Goal: Task Accomplishment & Management: Manage account settings

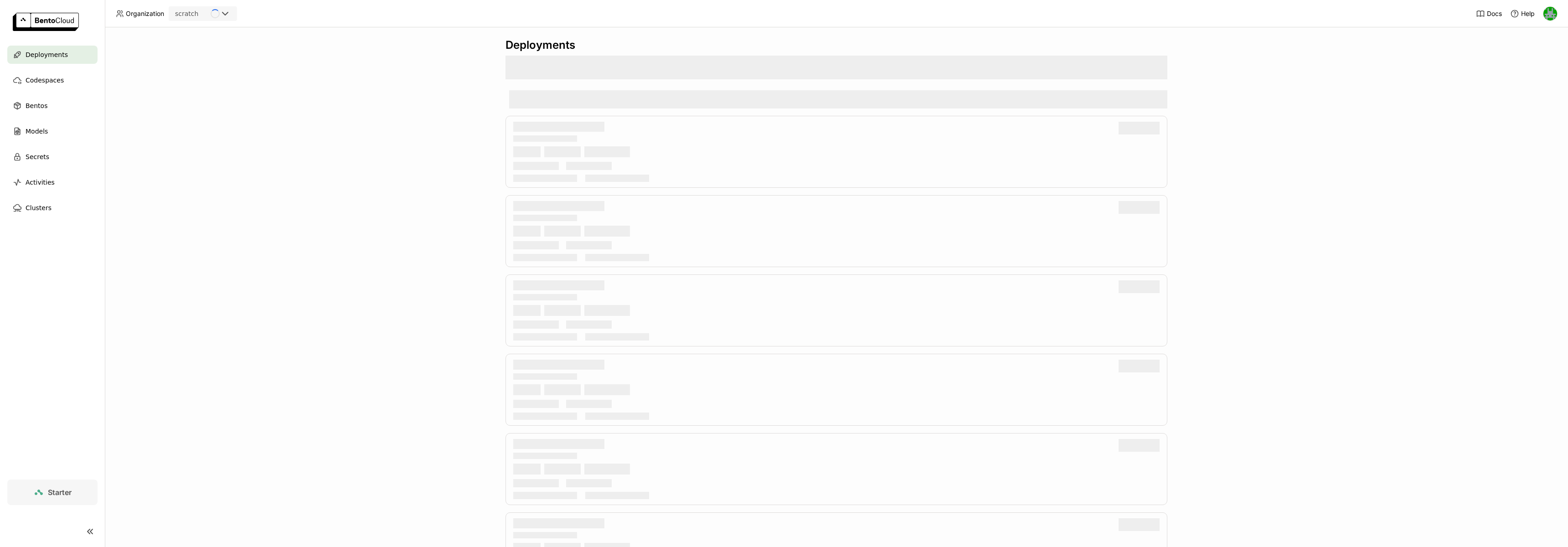
click at [231, 15] on div "Loading" at bounding box center [223, 13] width 26 height 13
click at [210, 54] on div "wayflyer-prod" at bounding box center [203, 58] width 54 height 9
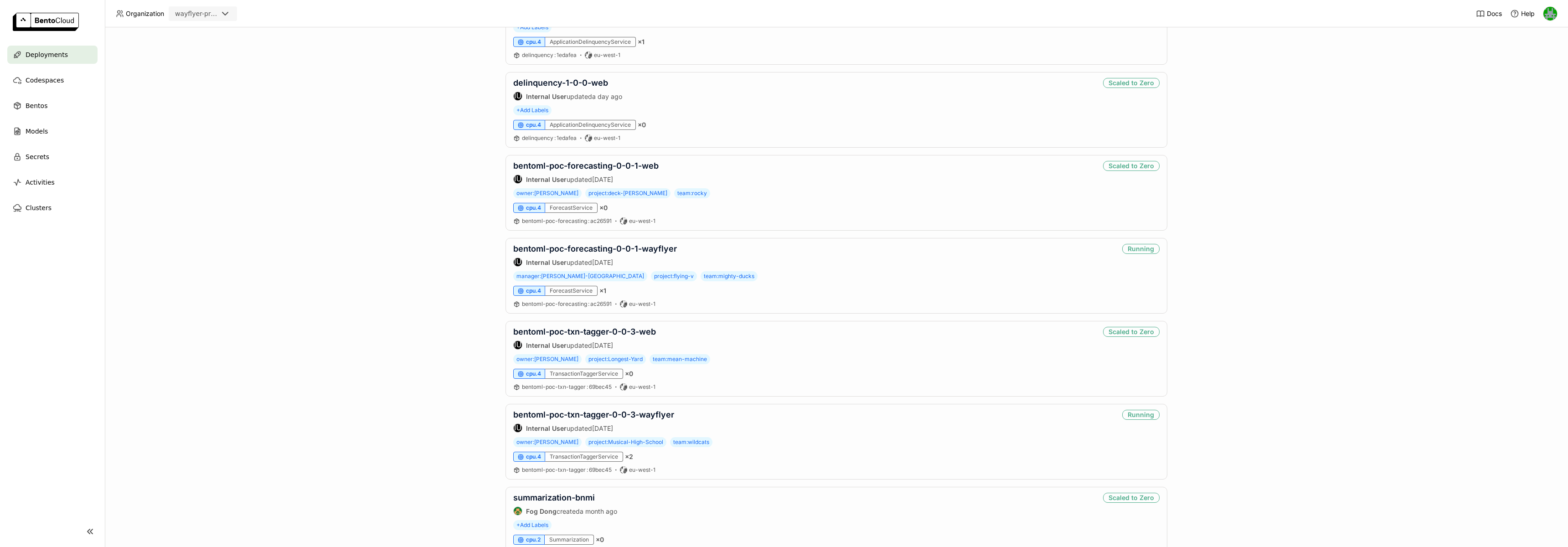
scroll to position [516, 0]
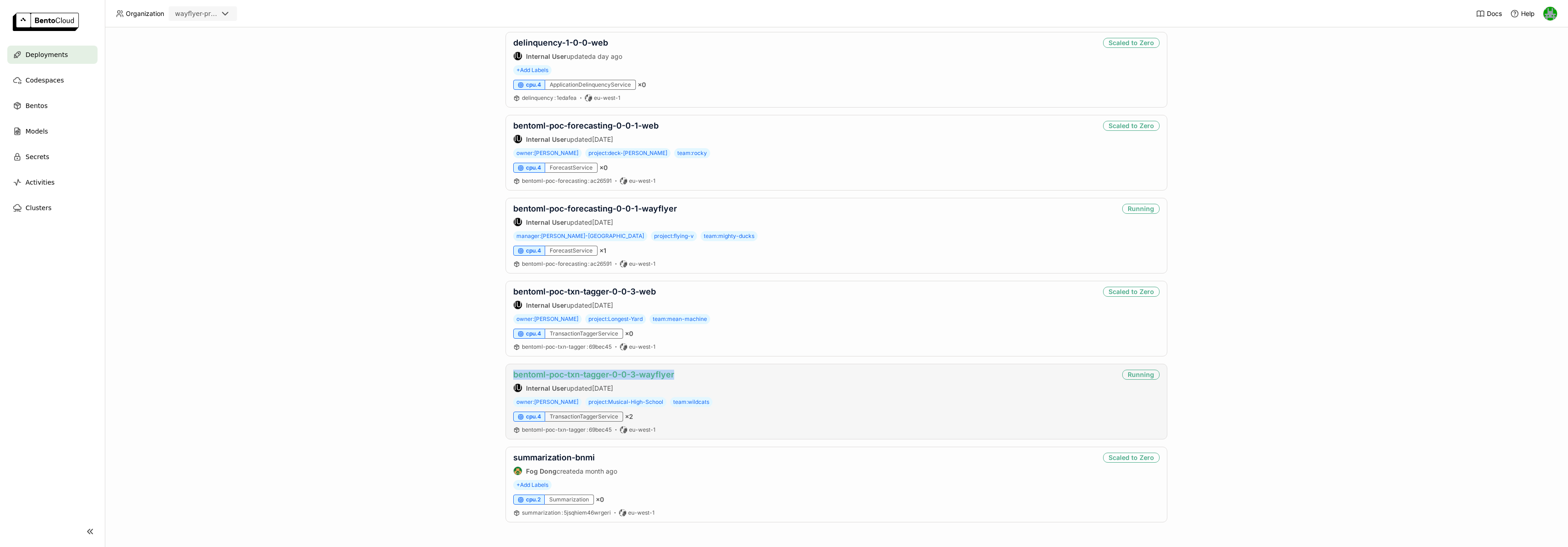
click at [538, 375] on link "bentoml-poc-txn-tagger-0-0-3-wayflyer" at bounding box center [593, 374] width 161 height 10
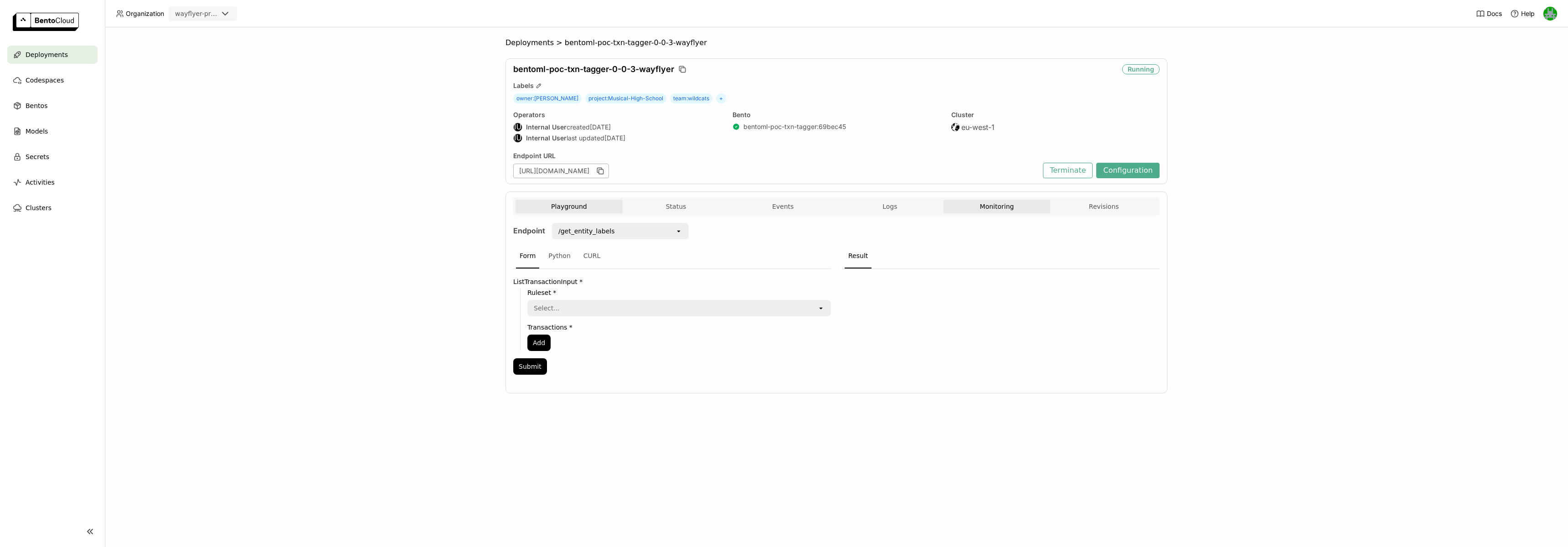
click at [1030, 210] on button "Monitoring" at bounding box center [997, 206] width 107 height 13
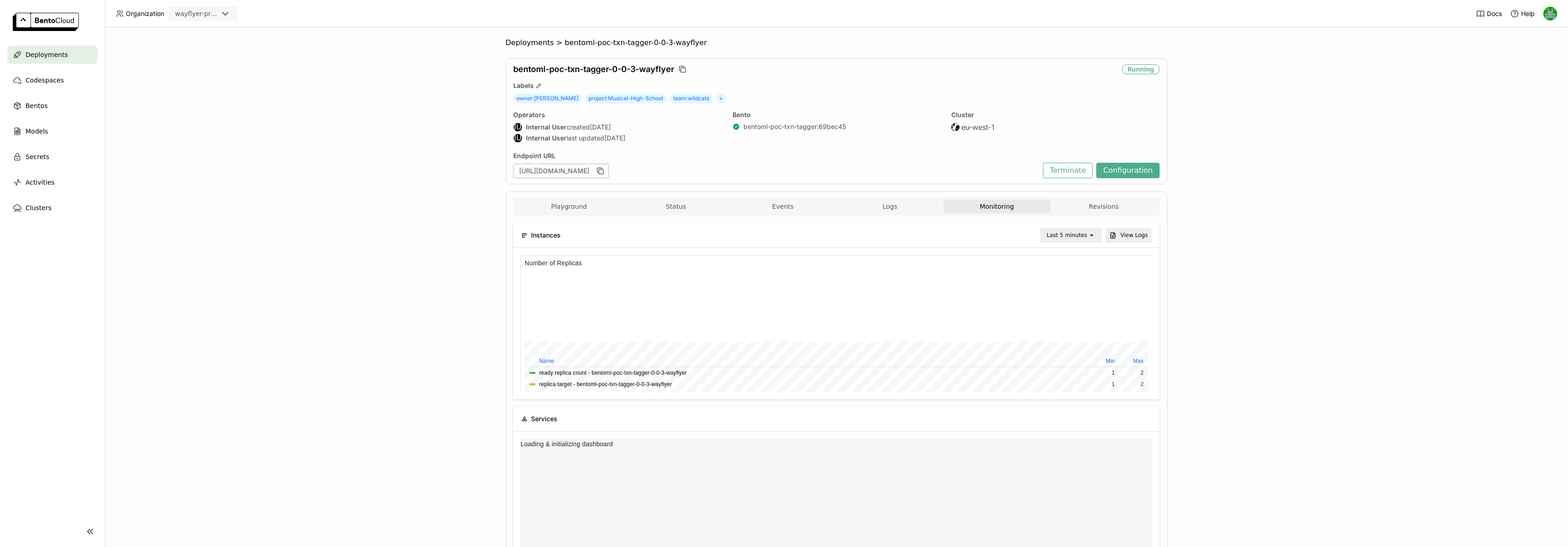
scroll to position [137, 632]
click at [653, 213] on div "Playground Status Events Logs Monitoring Revisions" at bounding box center [836, 207] width 642 height 16
click at [667, 209] on button "Status" at bounding box center [676, 206] width 107 height 13
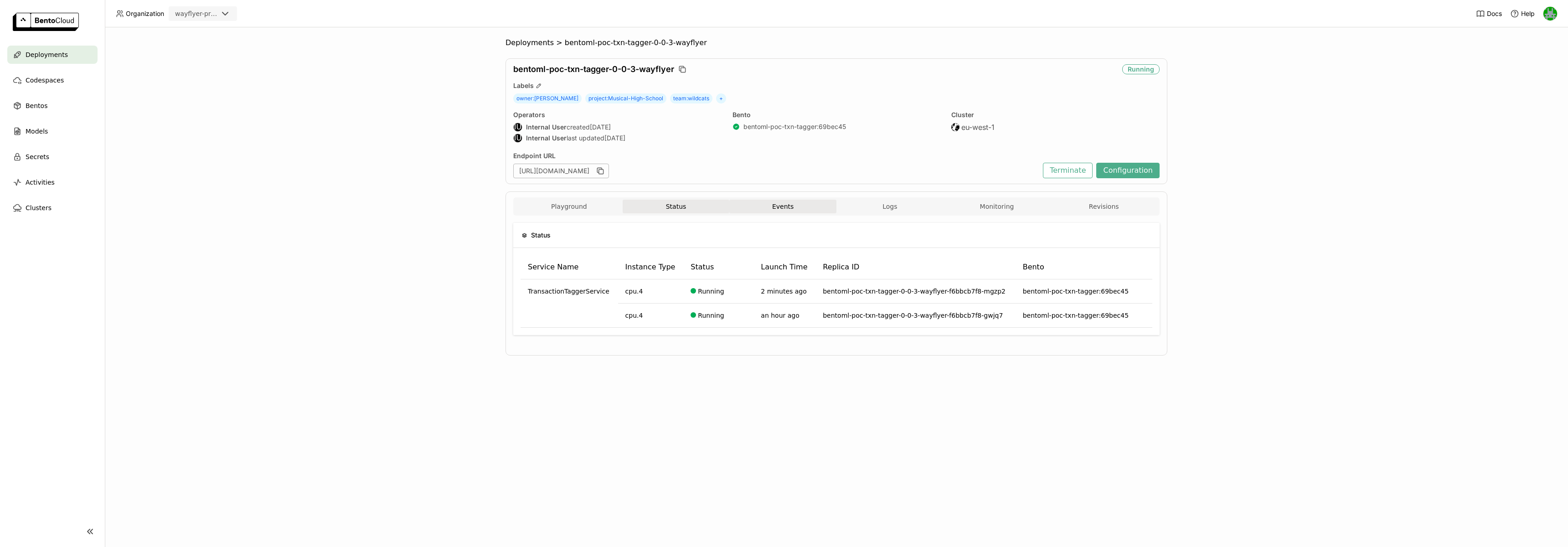
click at [785, 209] on button "Events" at bounding box center [783, 206] width 107 height 13
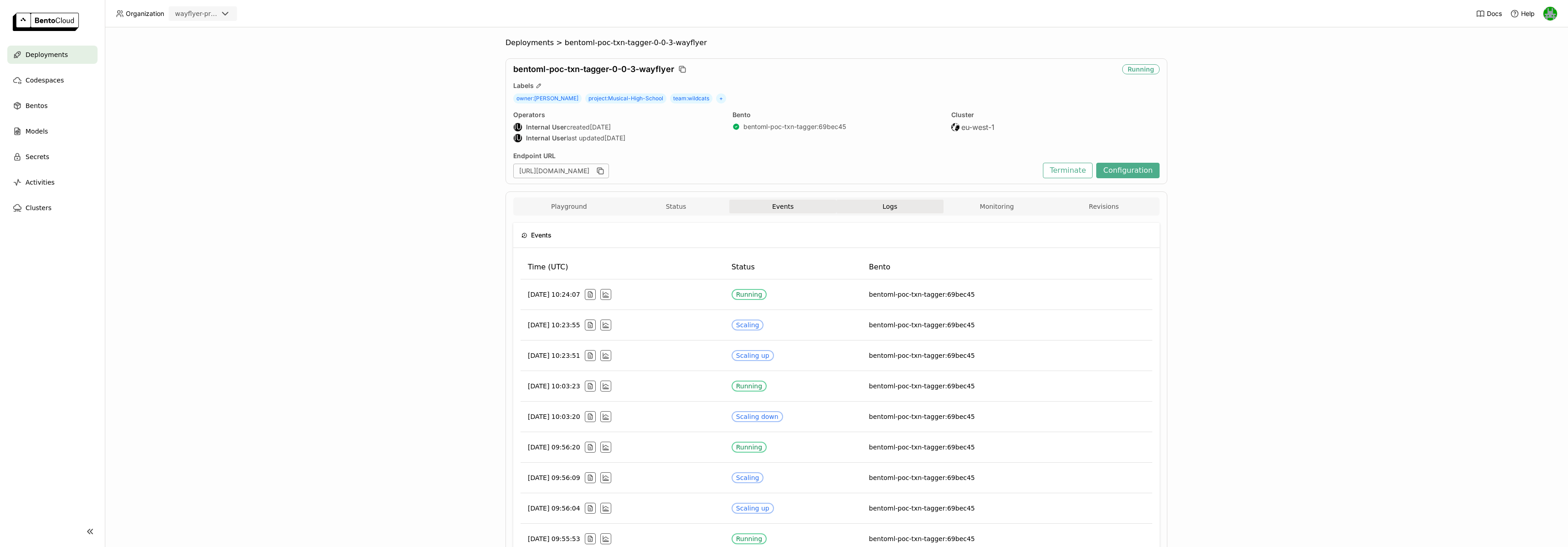
click at [870, 207] on button "Logs" at bounding box center [890, 206] width 107 height 13
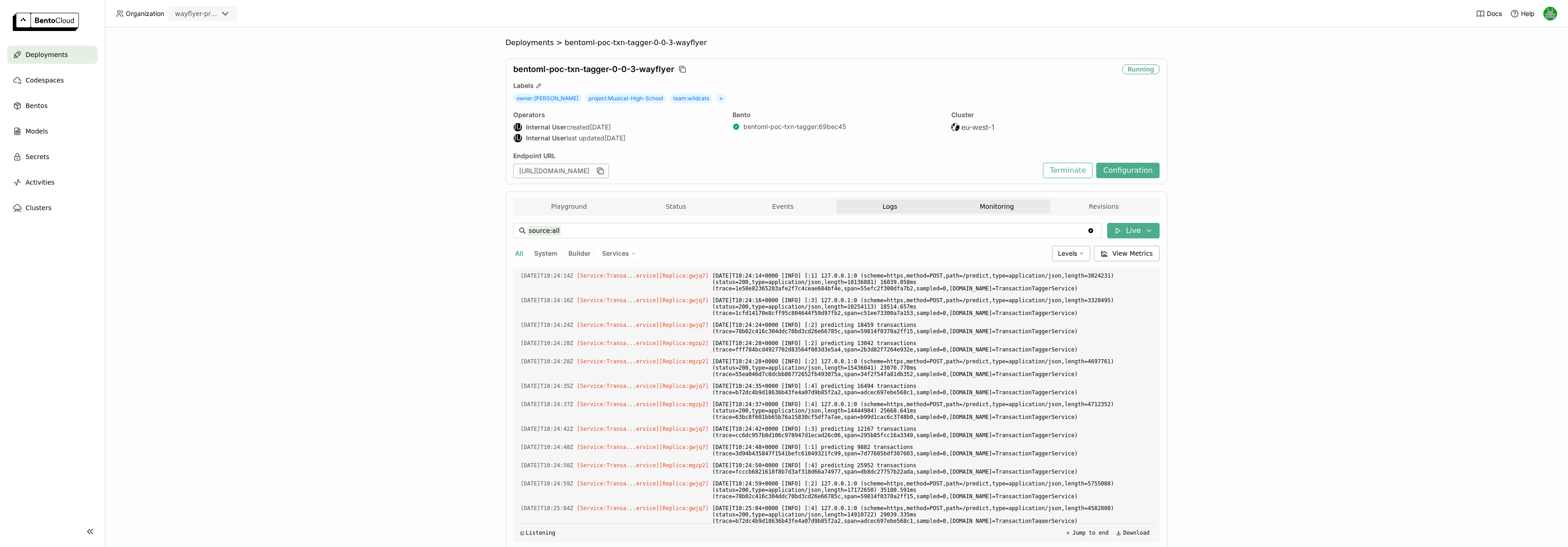
scroll to position [1733, 0]
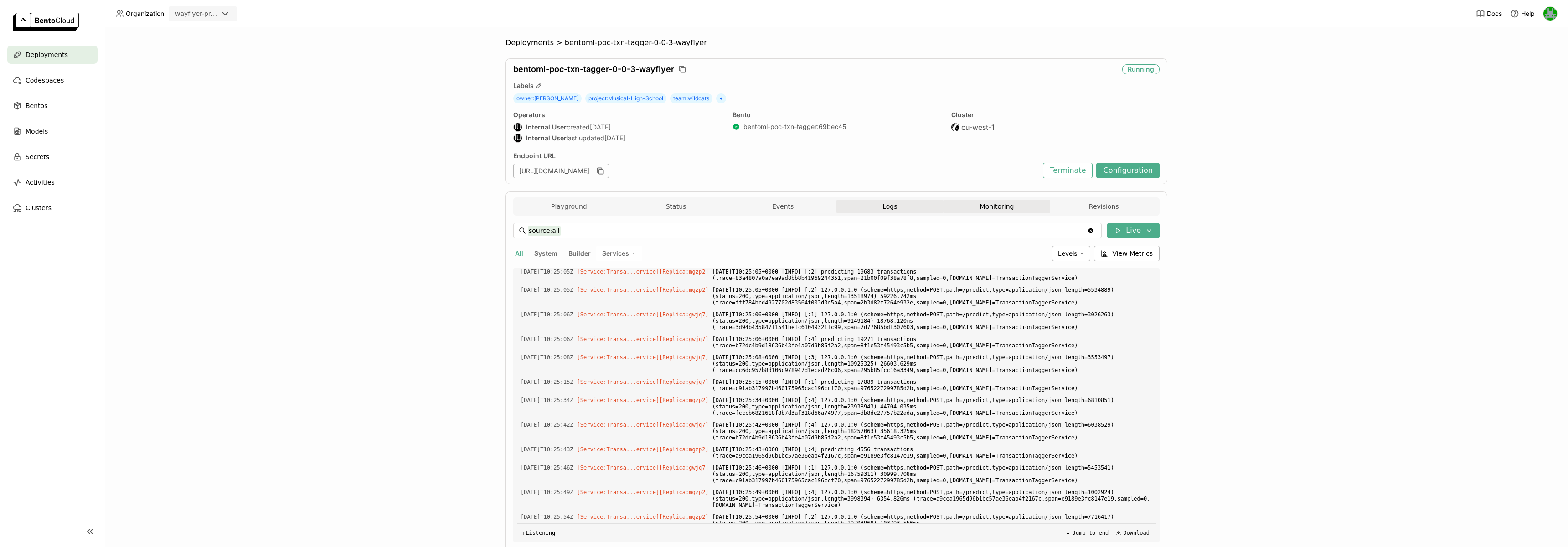
click at [1023, 207] on button "Monitoring" at bounding box center [997, 206] width 107 height 13
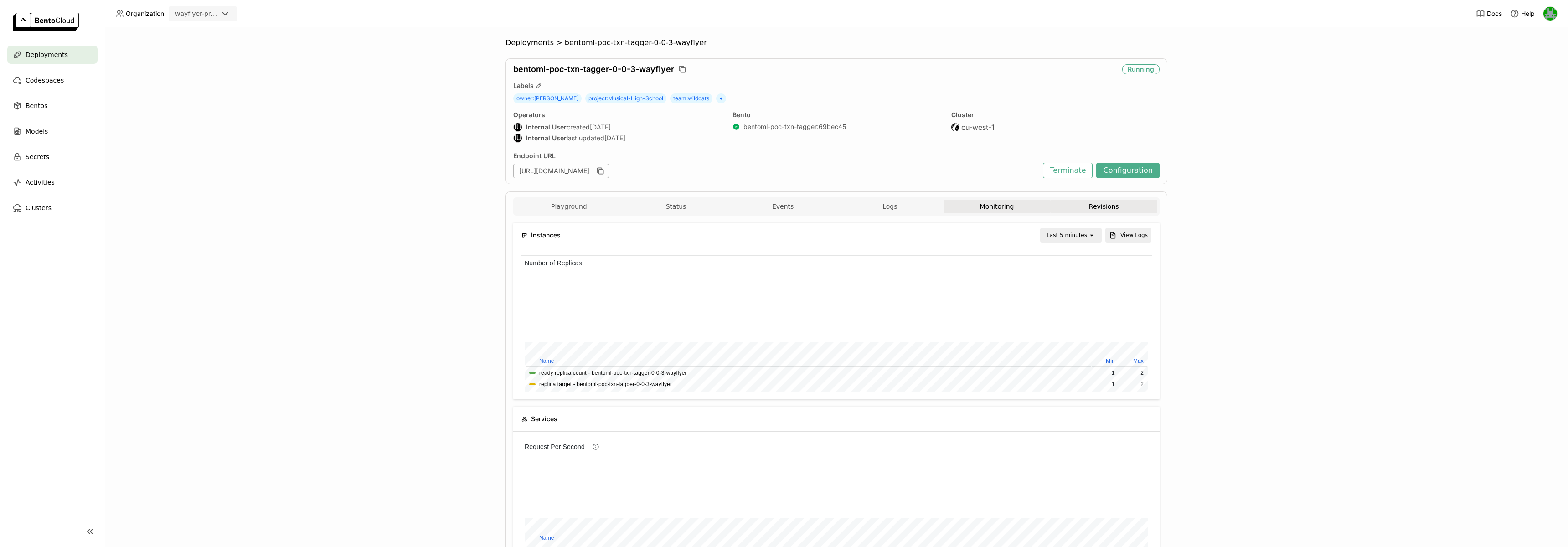
click at [1108, 213] on button "Revisions" at bounding box center [1104, 206] width 107 height 13
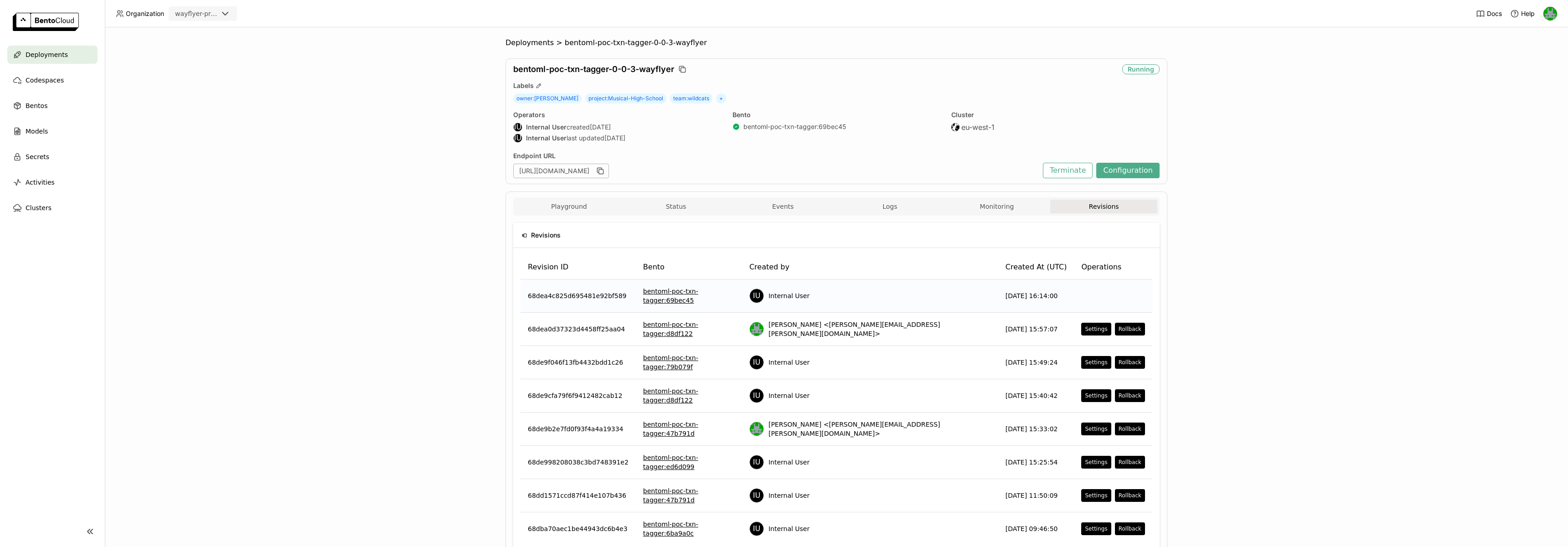
click at [226, 19] on icon at bounding box center [225, 13] width 11 height 11
click at [214, 21] on ul "wayflyer-sandbox wayflyer-prod scratch" at bounding box center [203, 54] width 68 height 66
click at [211, 28] on div "wayflyer-sandbox" at bounding box center [203, 37] width 54 height 18
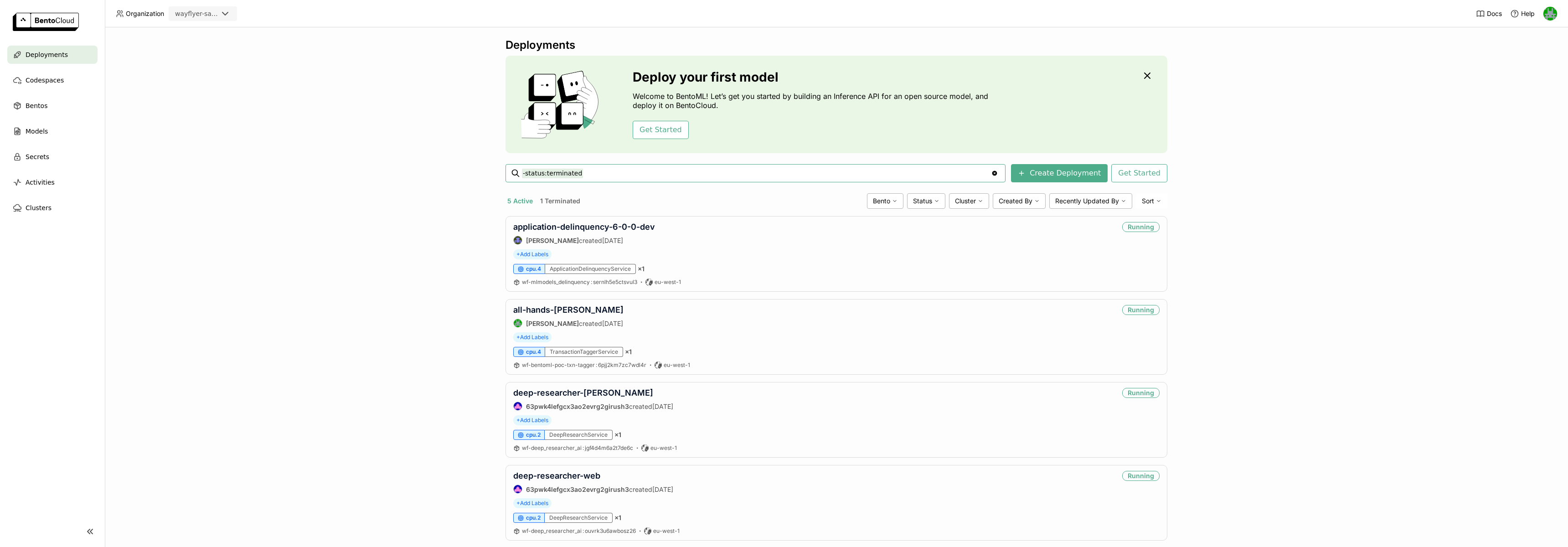
click at [181, 15] on div "wayflyer-sandbox" at bounding box center [197, 13] width 43 height 9
click at [197, 55] on div "wayflyer-prod" at bounding box center [203, 58] width 54 height 9
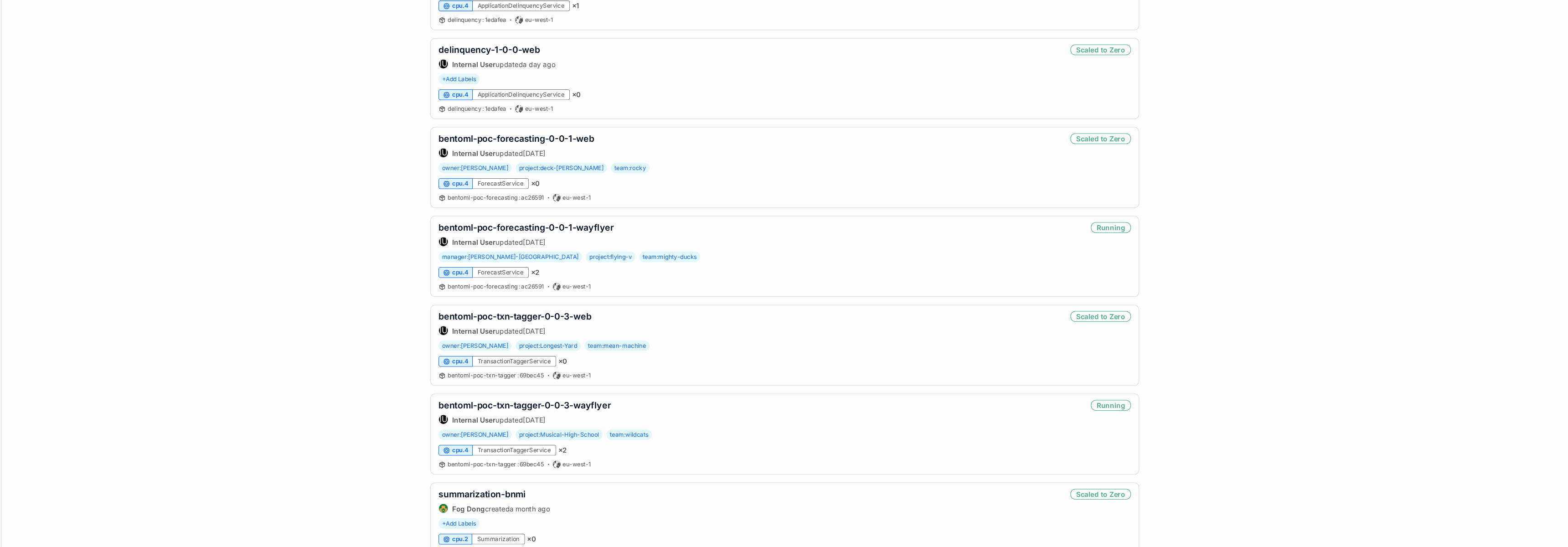
scroll to position [516, 0]
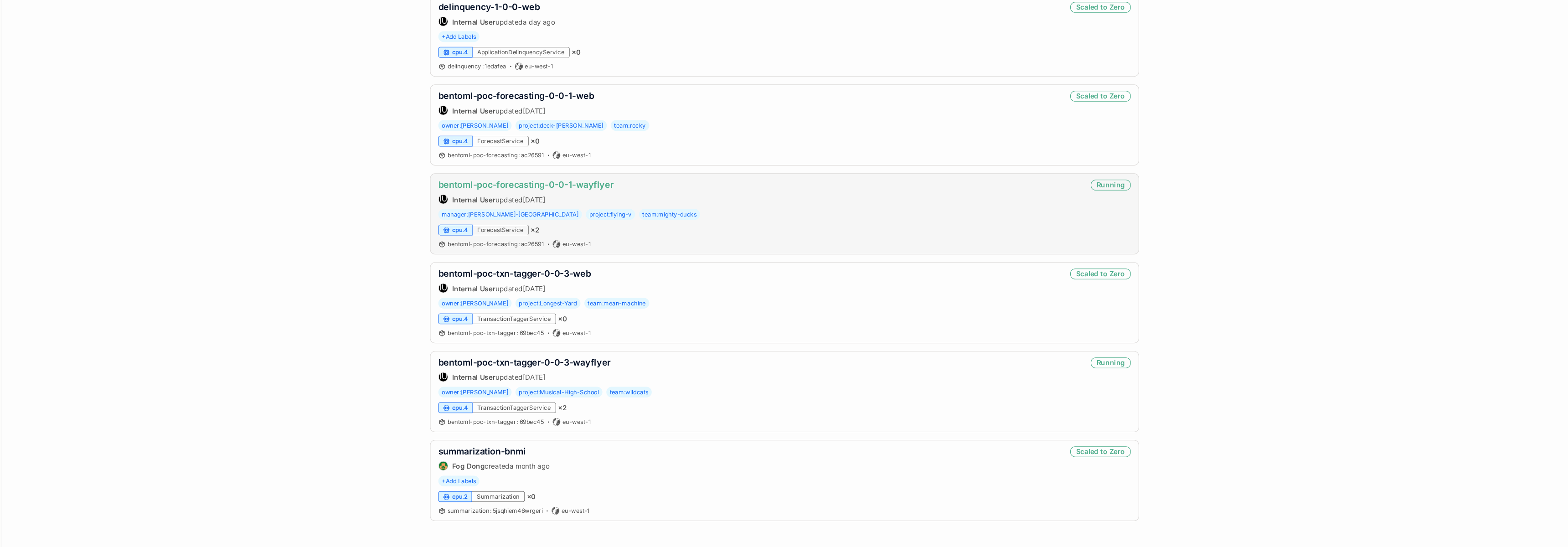
click at [554, 205] on link "bentoml-poc-forecasting-0-0-1-wayflyer" at bounding box center [595, 209] width 164 height 10
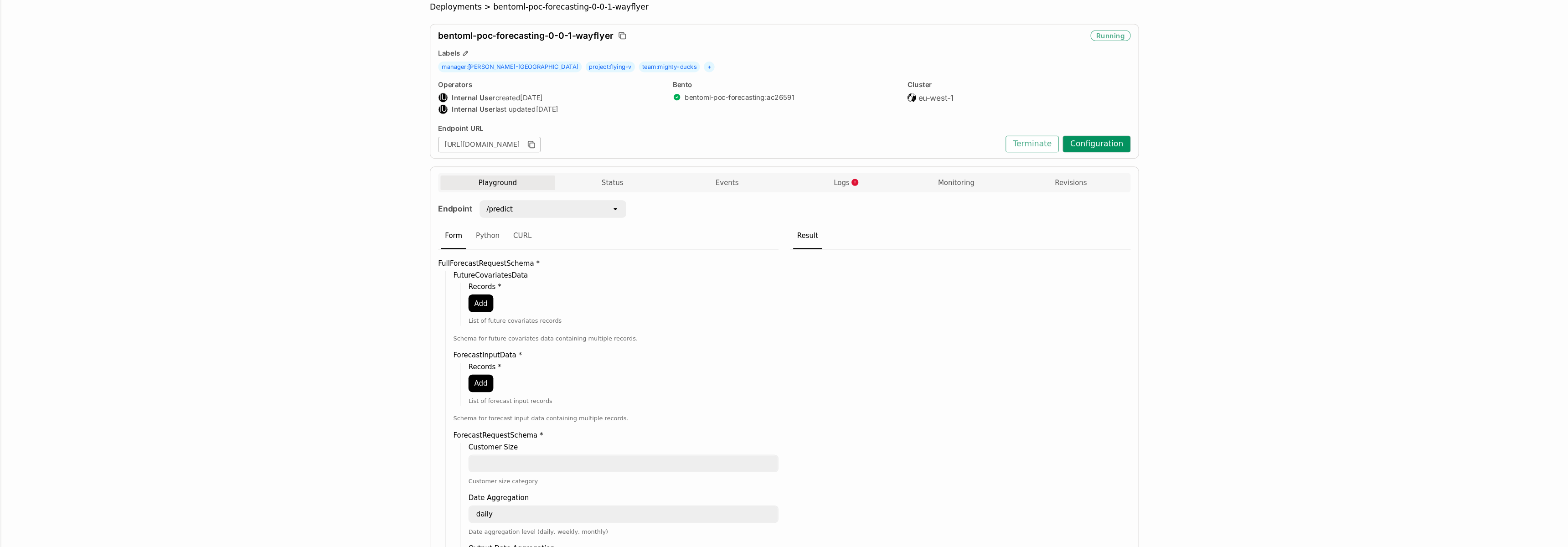
click at [1138, 173] on button "Configuration" at bounding box center [1128, 170] width 63 height 15
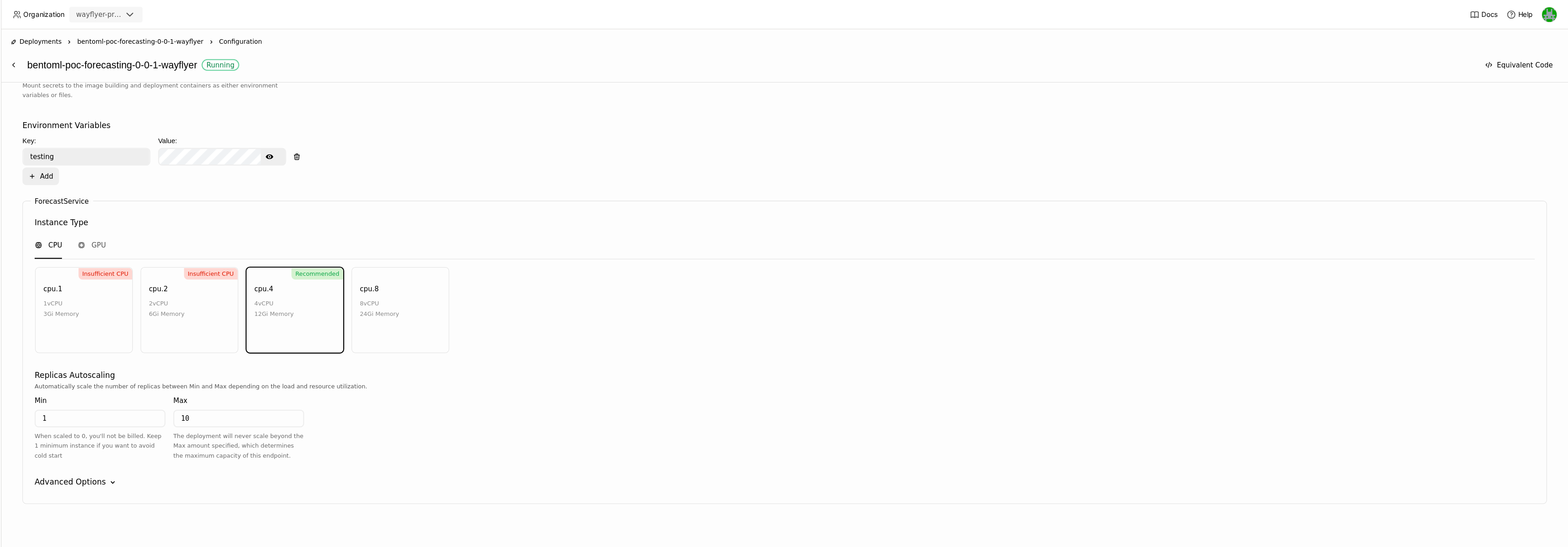
click at [191, 448] on div "Advanced Options" at bounding box center [169, 450] width 66 height 11
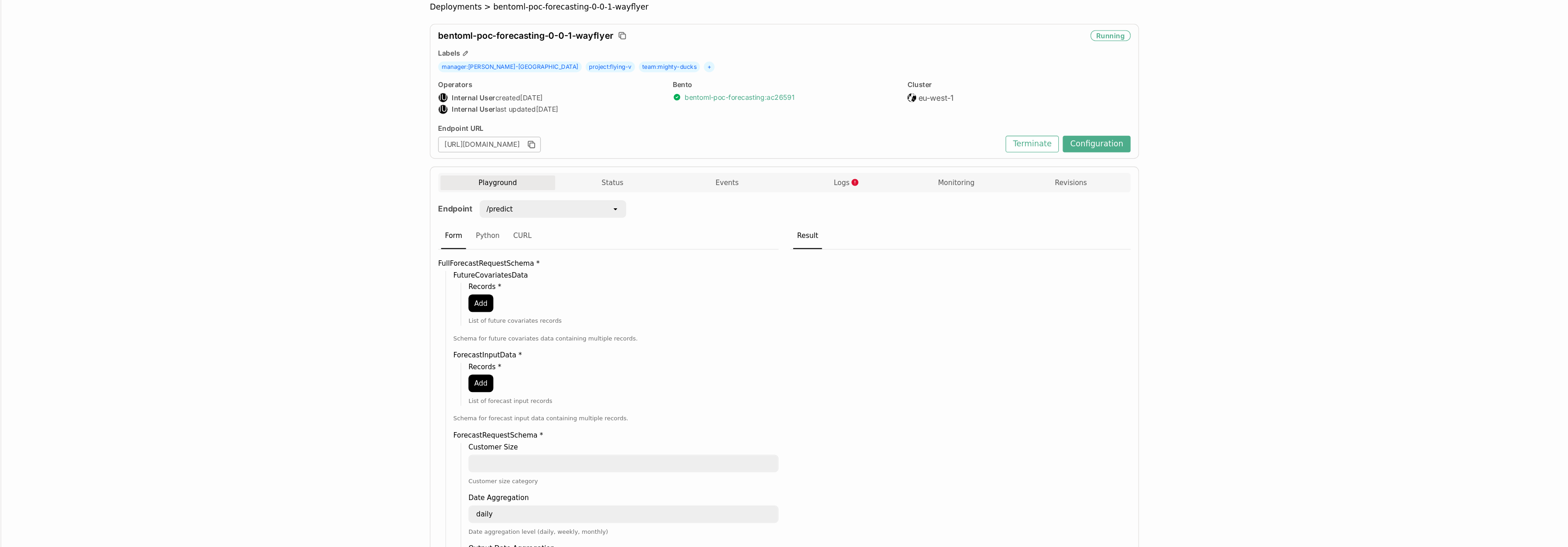
click at [791, 126] on link "bentoml-poc-forecasting : ac26591" at bounding box center [794, 126] width 102 height 8
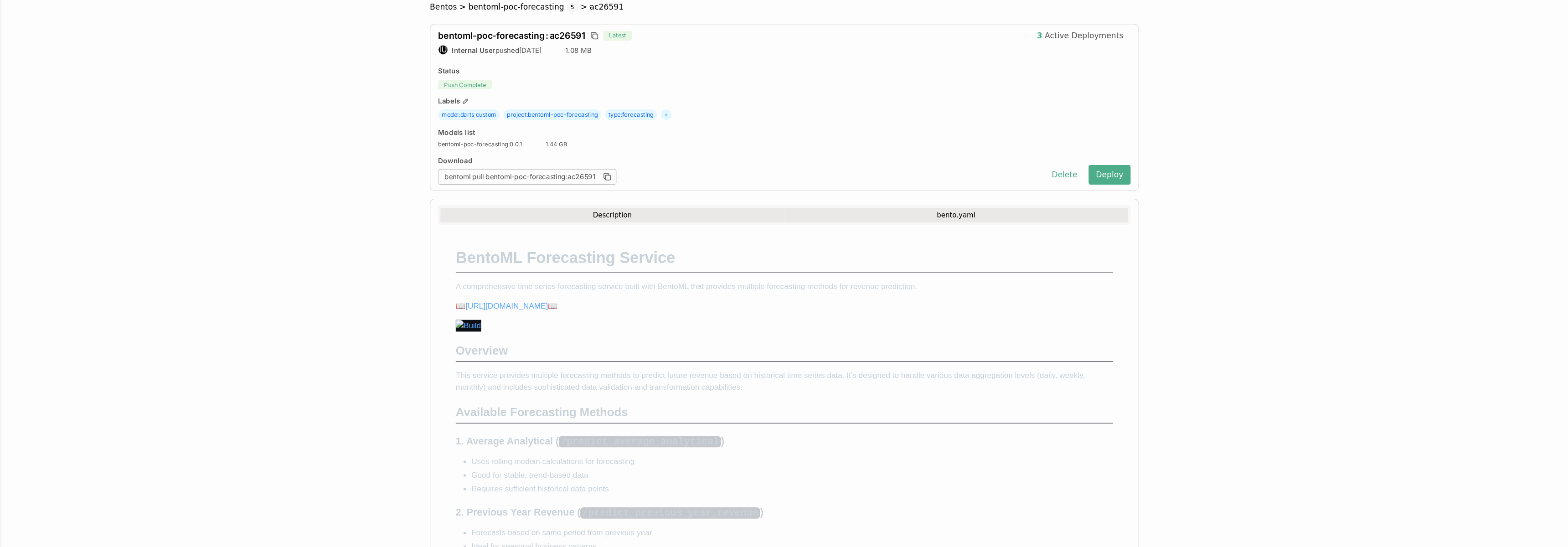
click at [947, 240] on button "bento.yaml" at bounding box center [996, 236] width 321 height 13
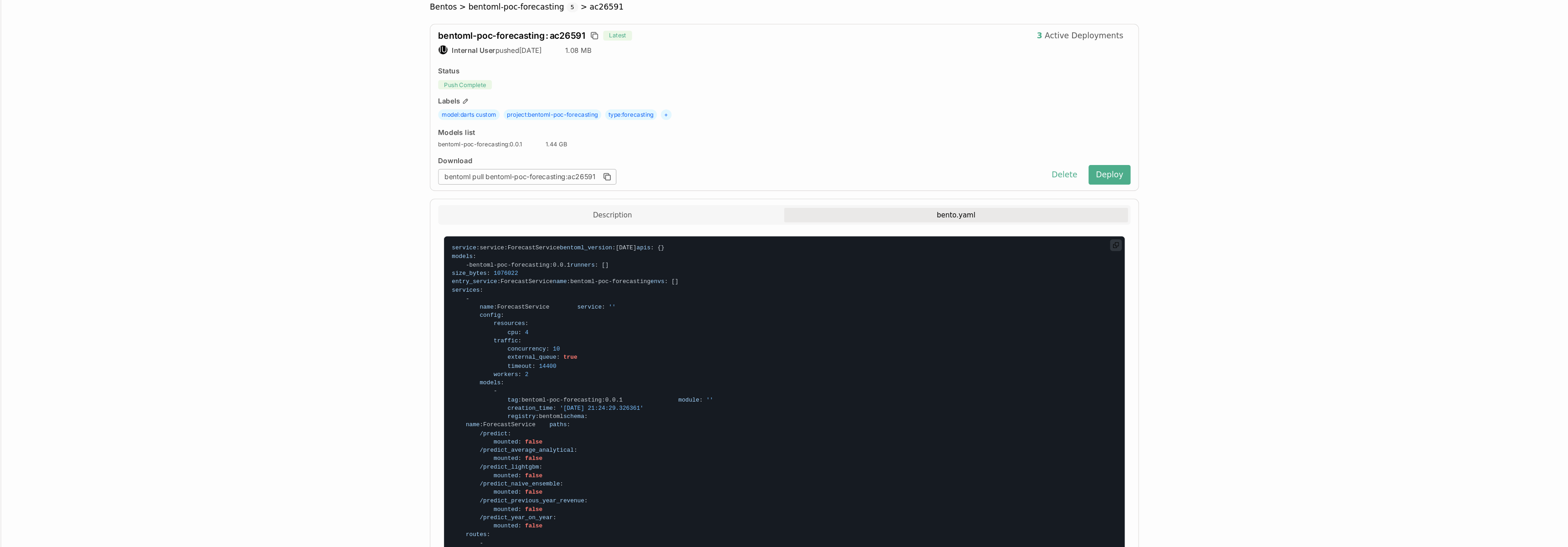
click at [604, 365] on span "concurrency" at bounding box center [596, 361] width 36 height 6
click at [586, 389] on span "workers" at bounding box center [576, 385] width 23 height 6
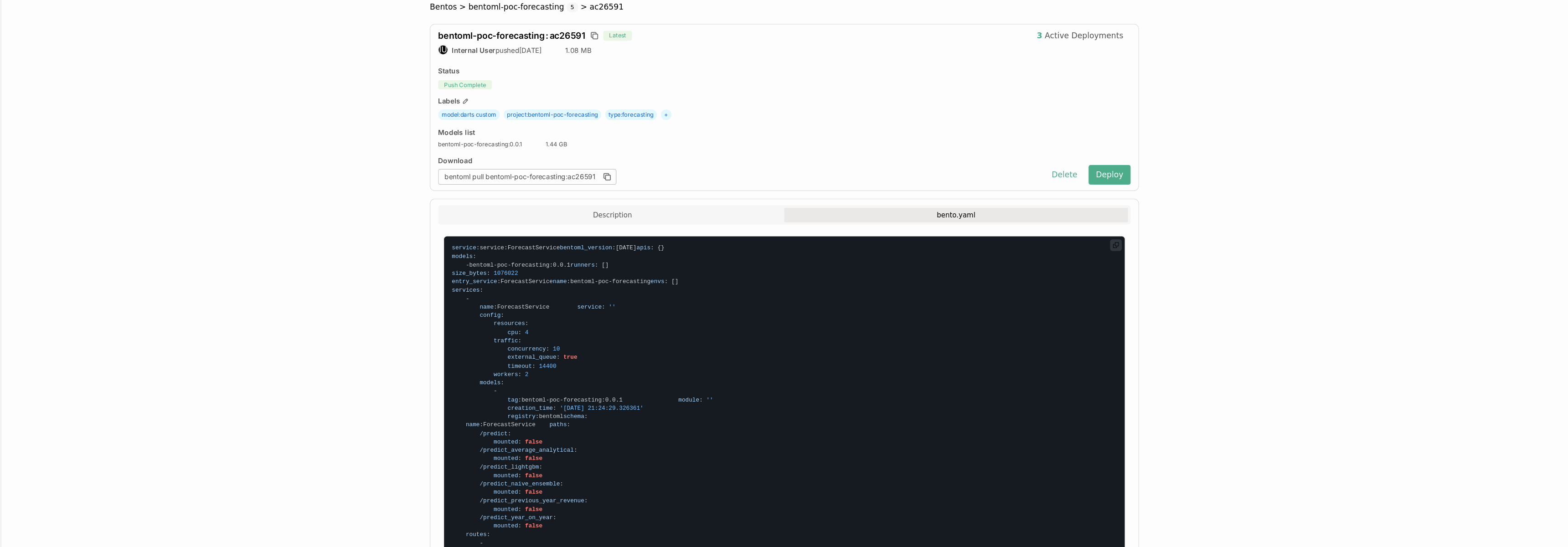
drag, startPoint x: 610, startPoint y: 433, endPoint x: 640, endPoint y: 409, distance: 38.4
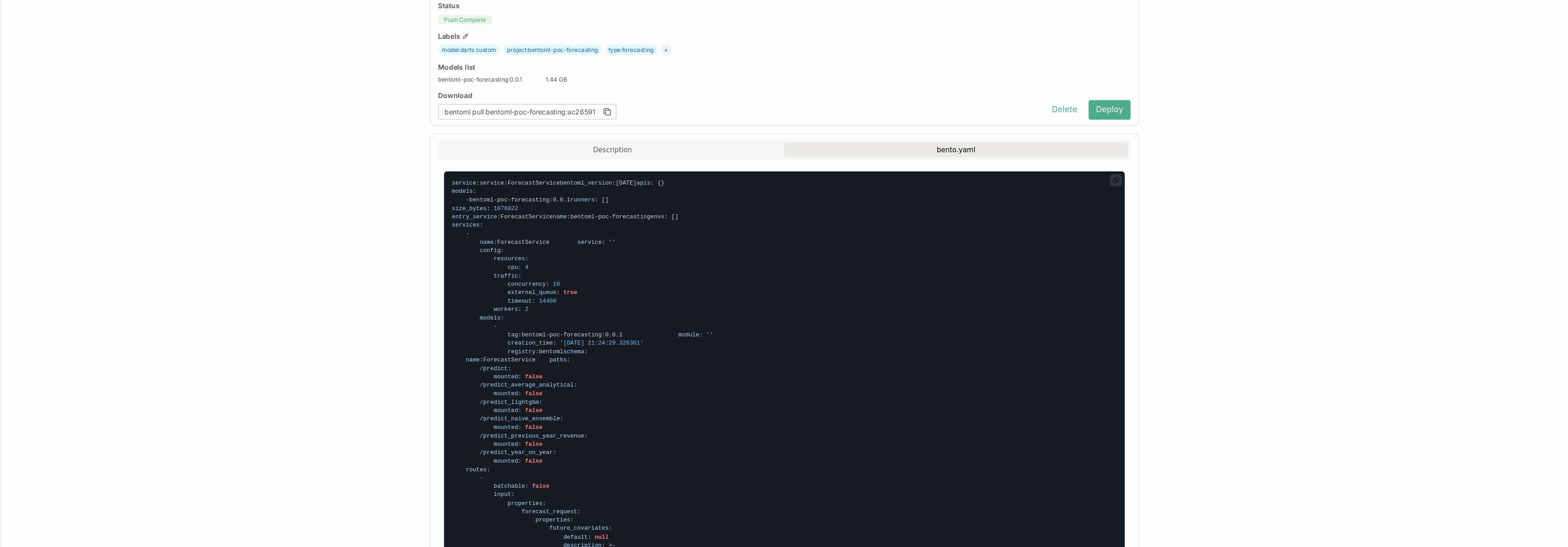
click at [646, 360] on span "'2025-09-22 21:24:29.326361'" at bounding box center [666, 356] width 78 height 6
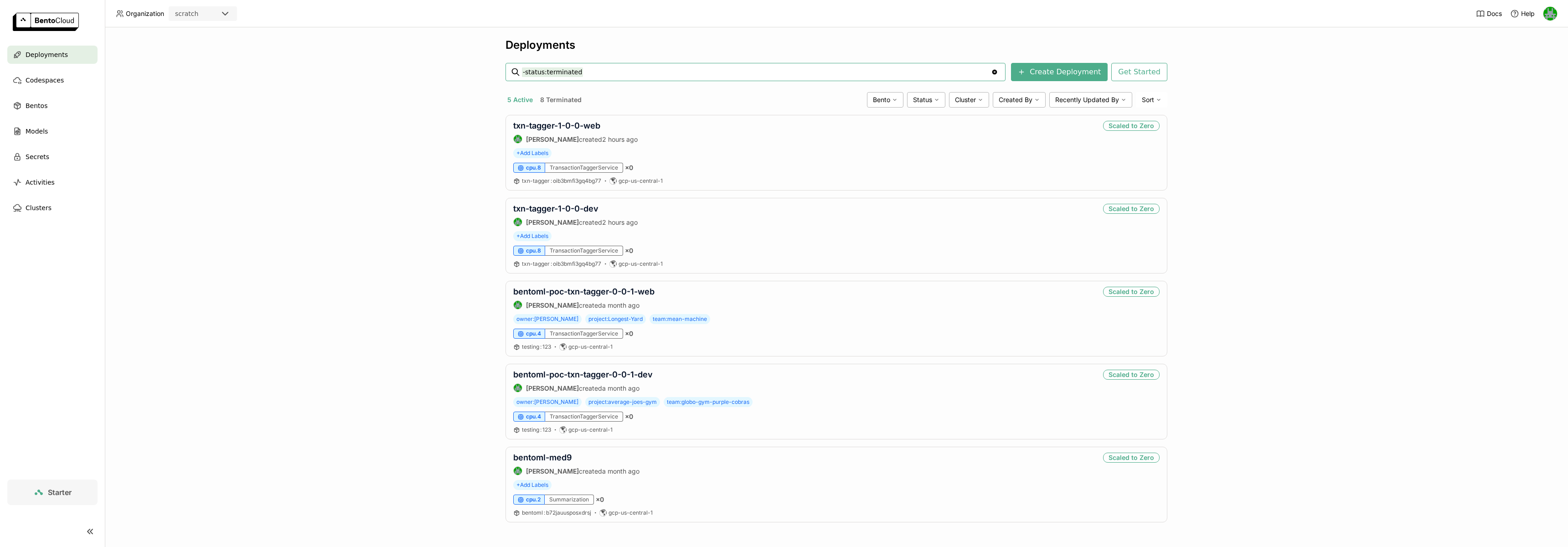
click at [201, 16] on div "scratch" at bounding box center [195, 13] width 50 height 13
click at [205, 54] on div "wayflyer-prod" at bounding box center [203, 58] width 54 height 9
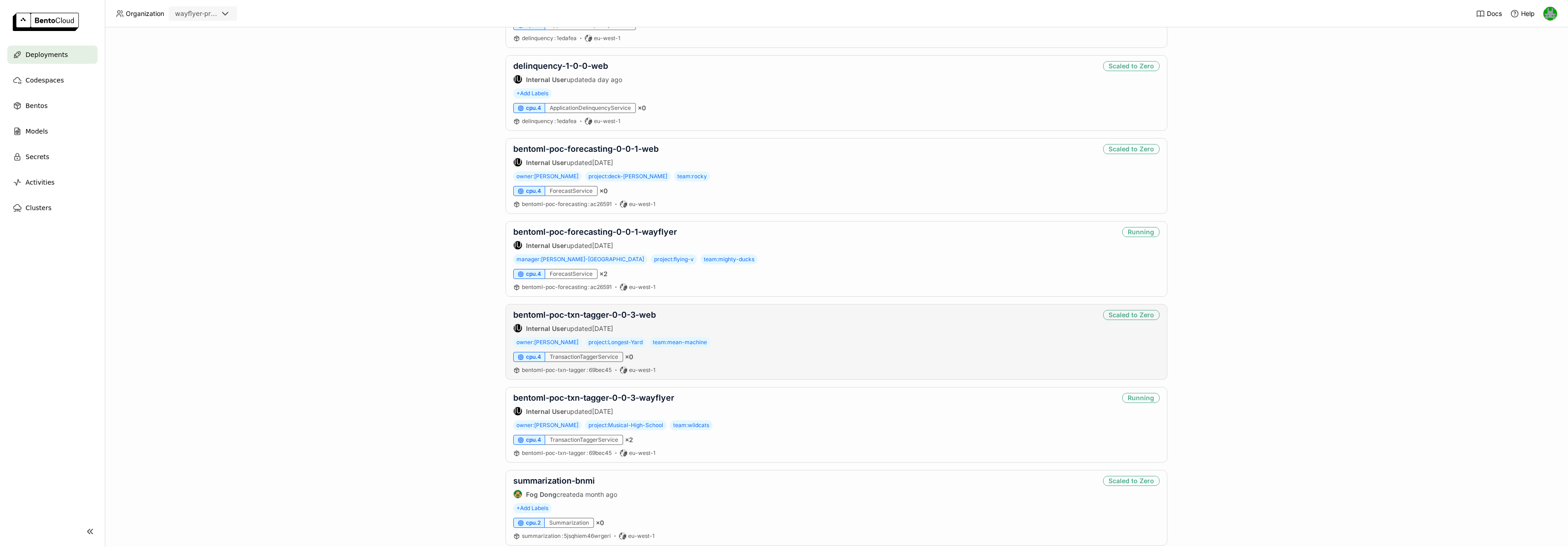
scroll to position [516, 0]
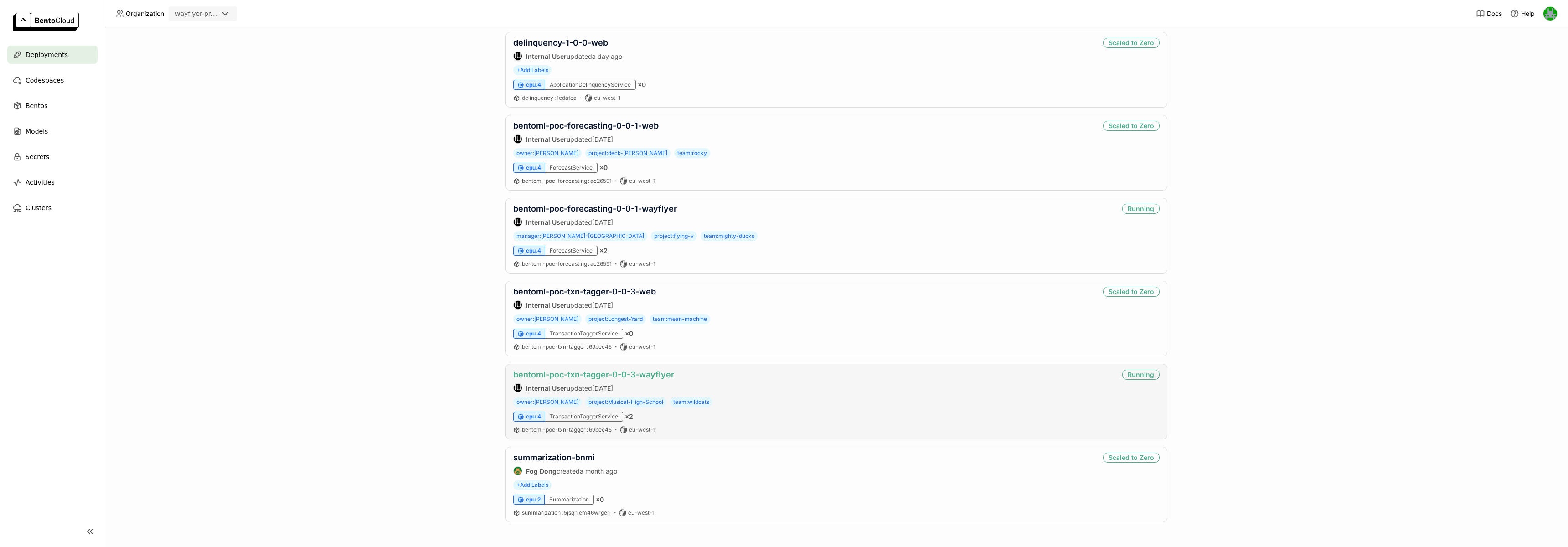
click at [592, 378] on link "bentoml-poc-txn-tagger-0-0-3-wayflyer" at bounding box center [593, 374] width 161 height 10
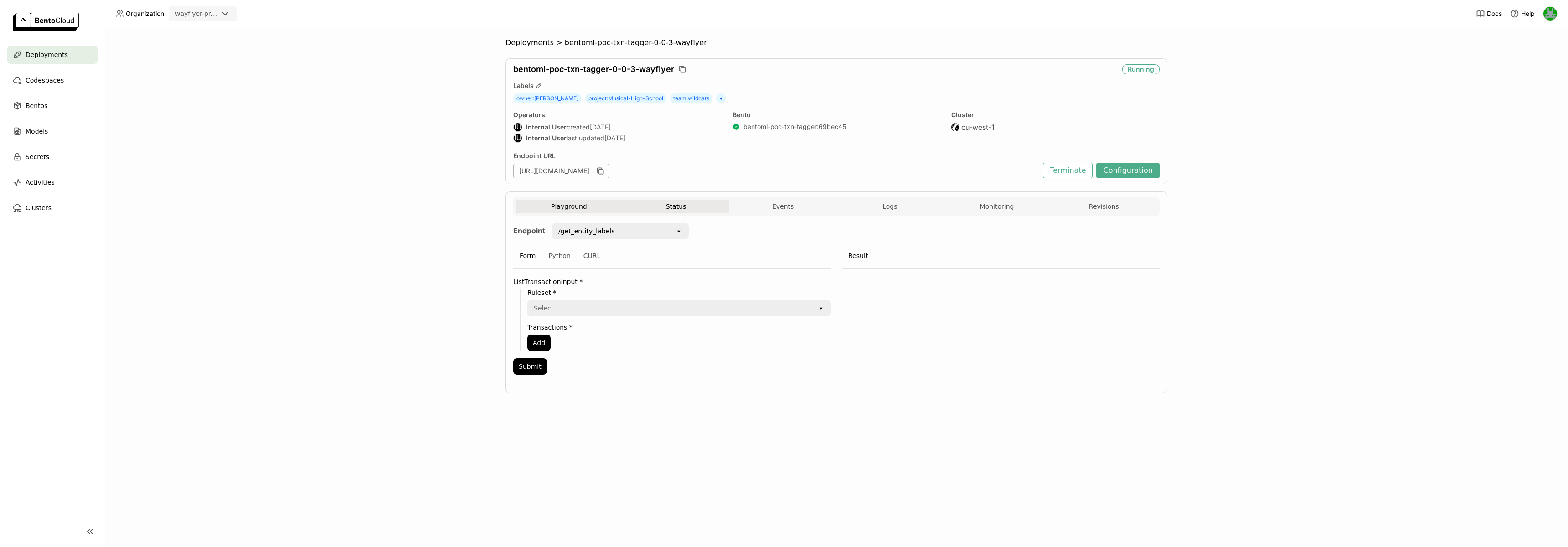
click at [674, 202] on button "Status" at bounding box center [676, 206] width 107 height 13
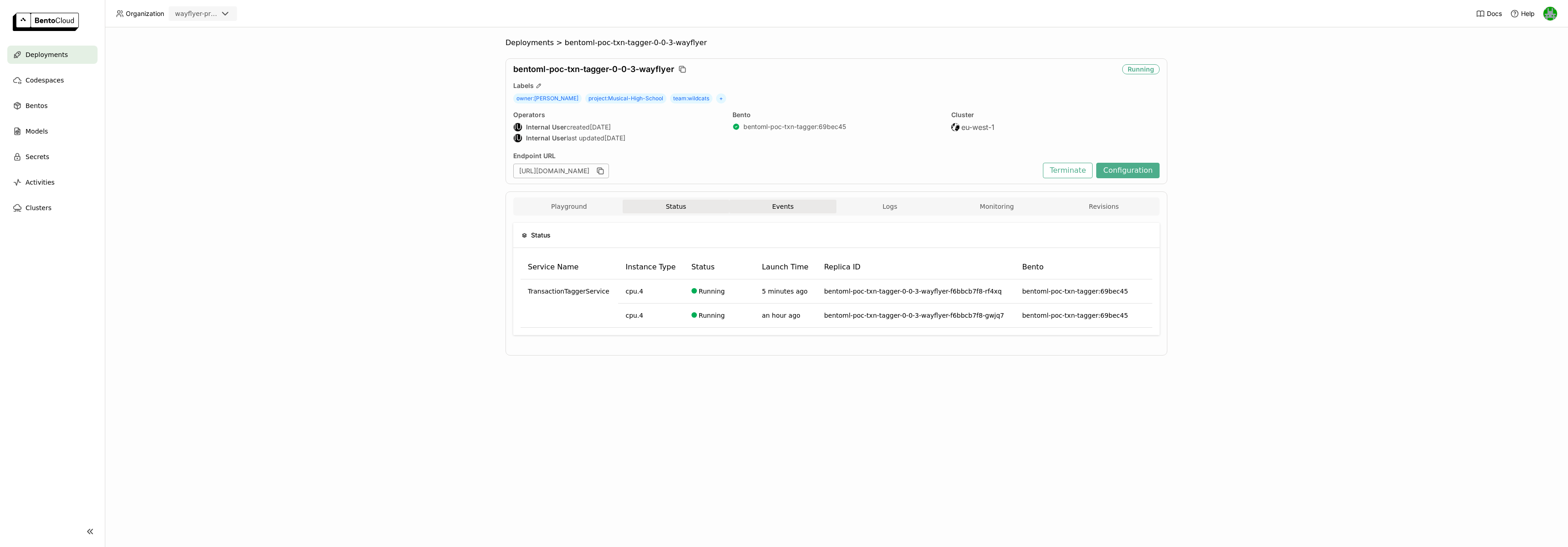
click at [807, 206] on button "Events" at bounding box center [783, 206] width 107 height 13
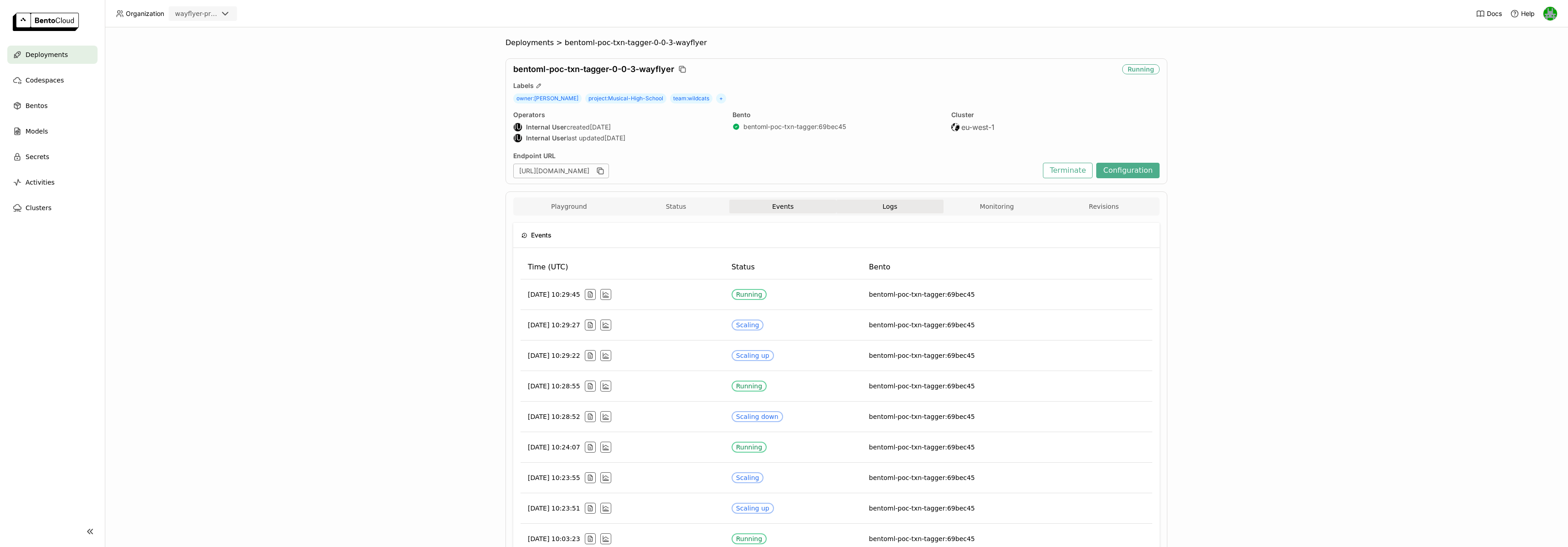
click at [905, 207] on button "Logs" at bounding box center [890, 206] width 107 height 13
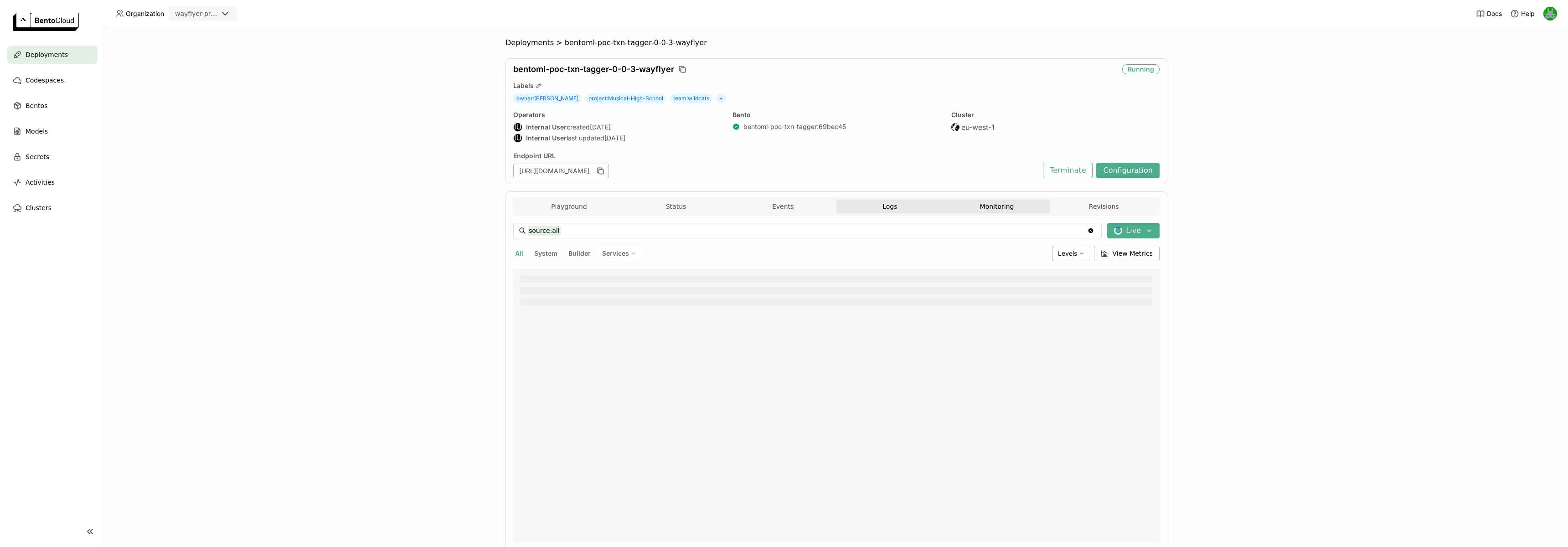
click at [996, 206] on button "Monitoring" at bounding box center [997, 206] width 107 height 13
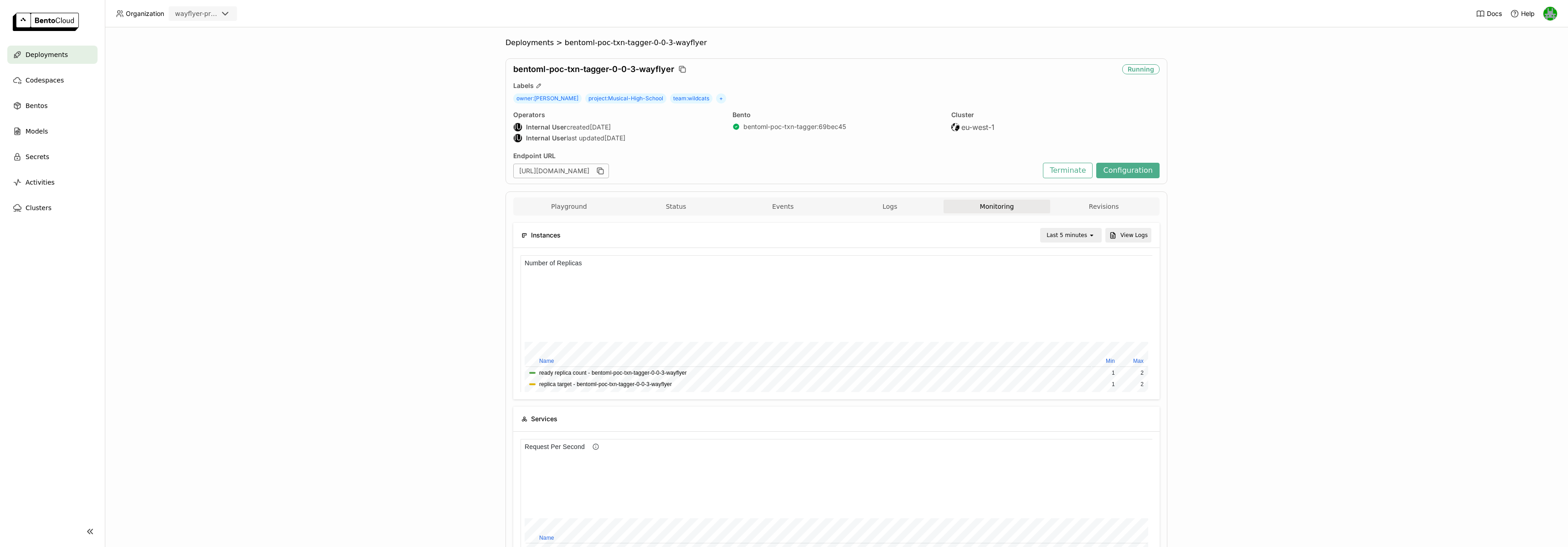
scroll to position [137, 210]
click at [1075, 235] on div "Last 5 minutes" at bounding box center [1066, 235] width 41 height 9
click at [1108, 213] on div "Playground Status Events Logs Monitoring Revisions" at bounding box center [836, 207] width 642 height 16
click at [1105, 210] on button "Revisions" at bounding box center [1104, 206] width 107 height 13
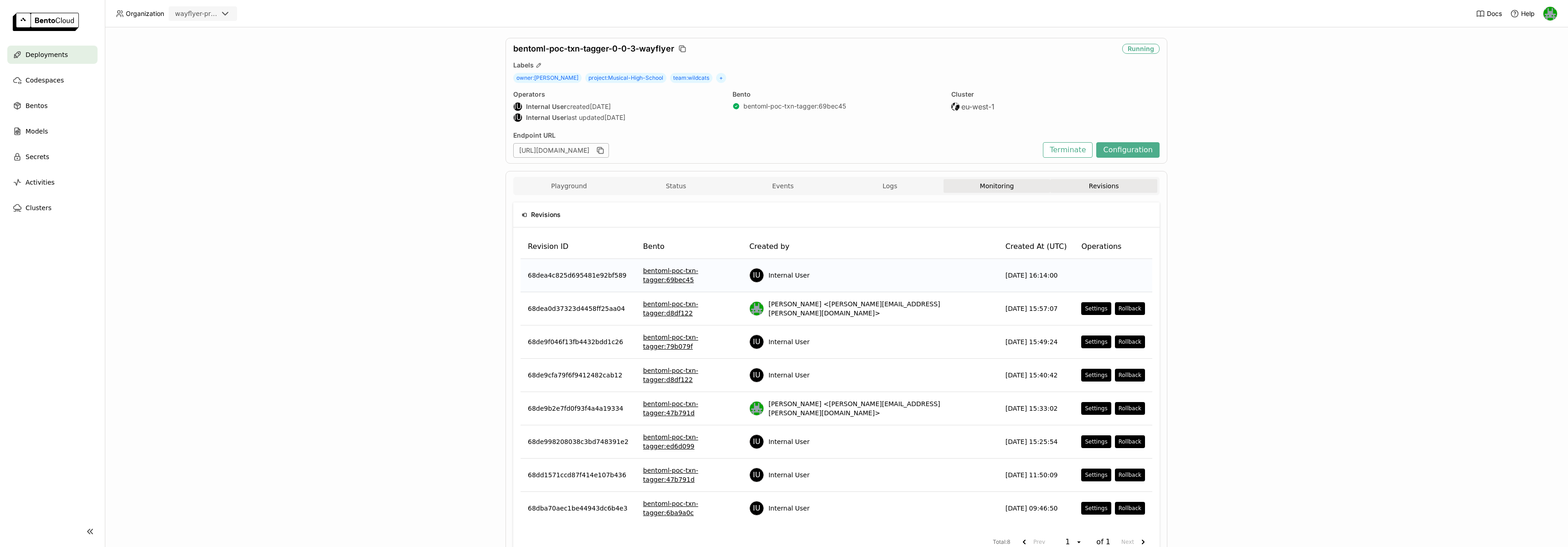
click at [971, 185] on button "Monitoring" at bounding box center [997, 186] width 107 height 13
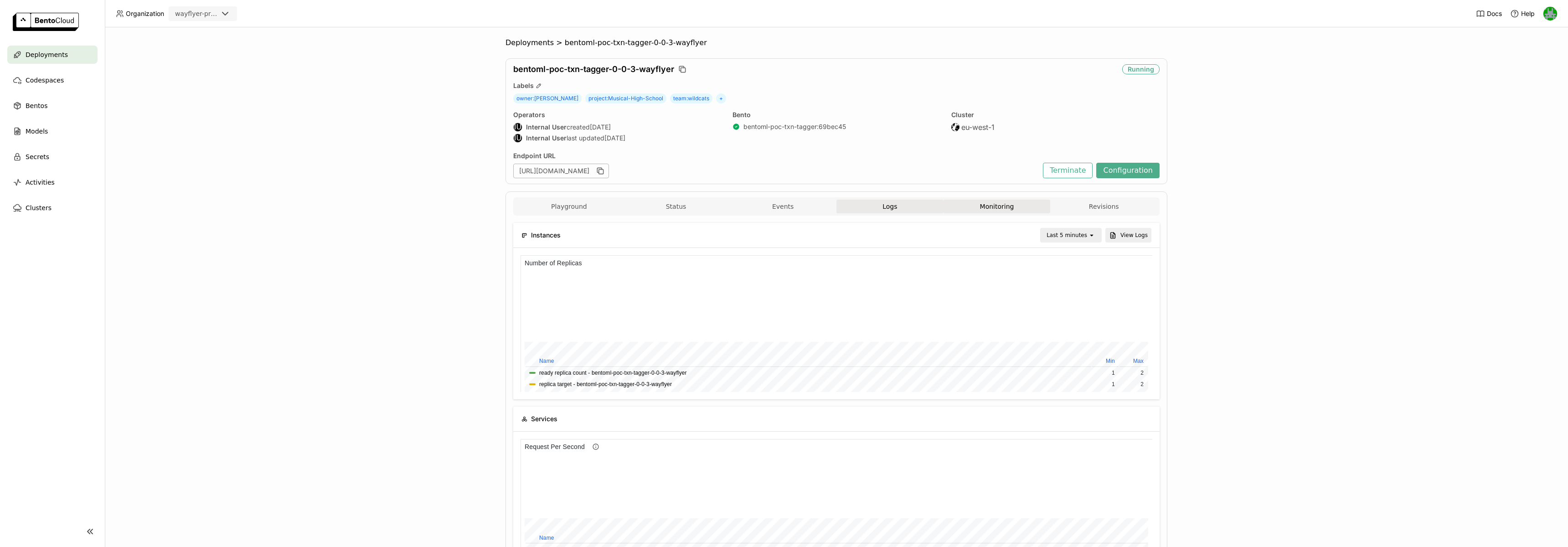
click at [881, 200] on button "Logs" at bounding box center [890, 206] width 107 height 13
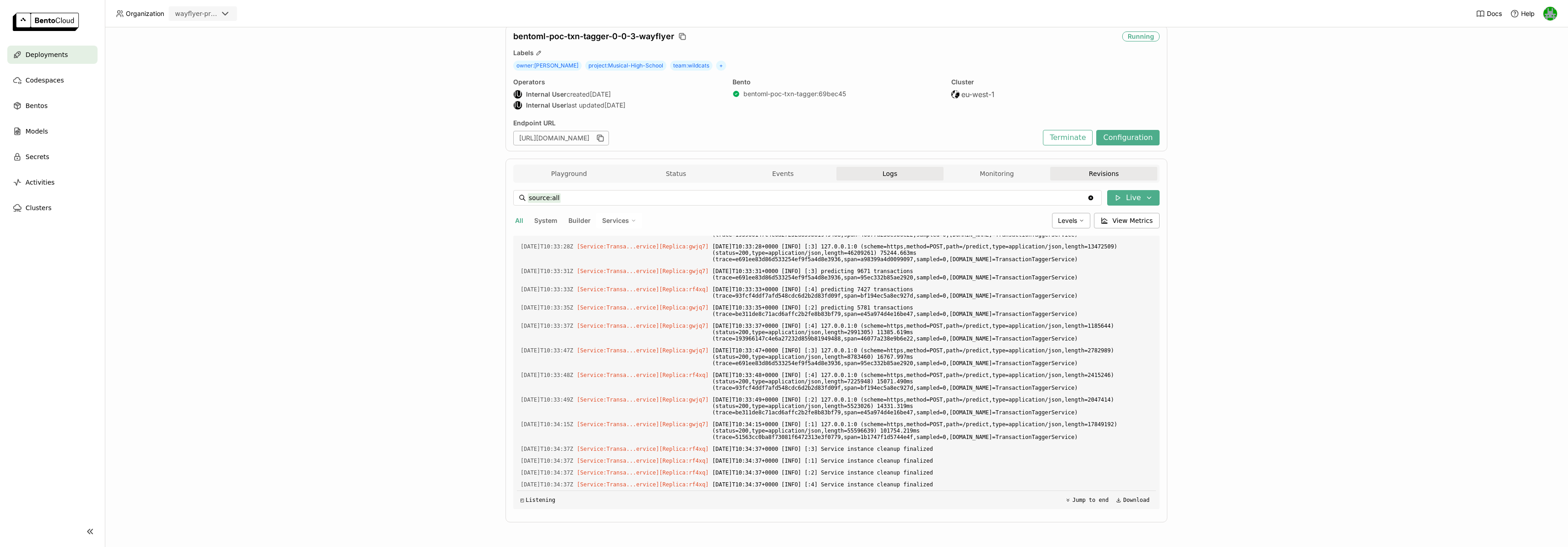
click at [1111, 169] on button "Revisions" at bounding box center [1104, 173] width 107 height 13
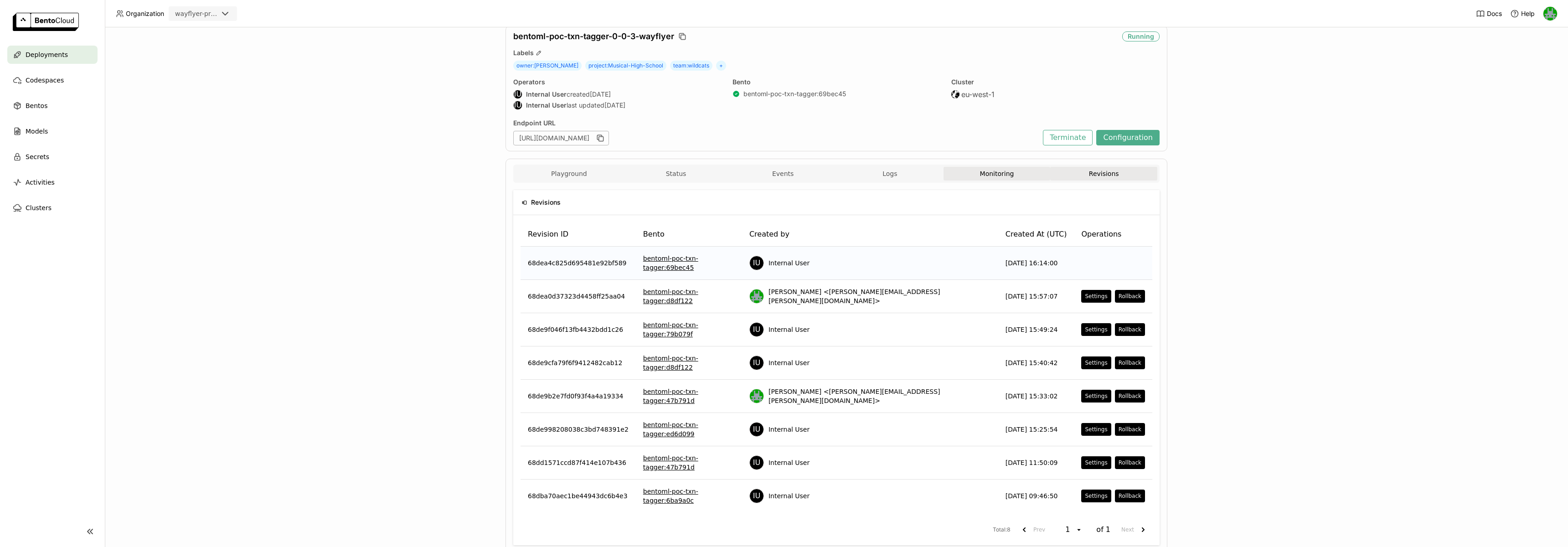
click at [1010, 175] on button "Monitoring" at bounding box center [997, 173] width 107 height 13
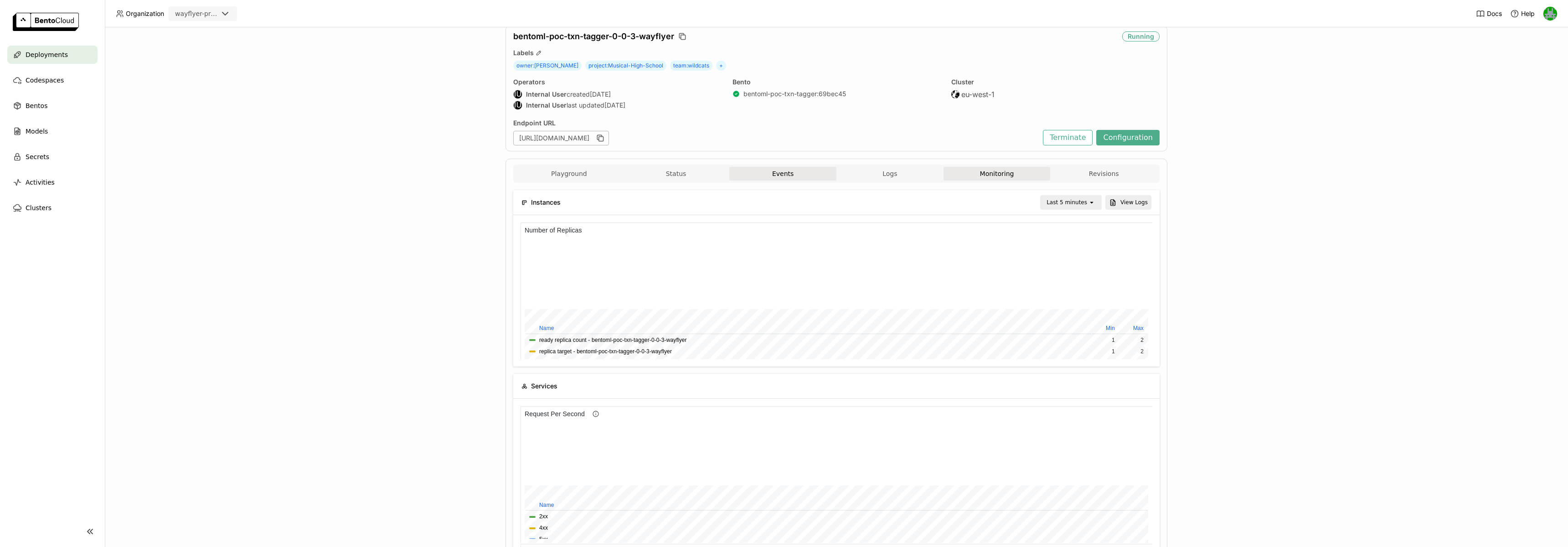
click at [788, 168] on button "Events" at bounding box center [783, 173] width 107 height 13
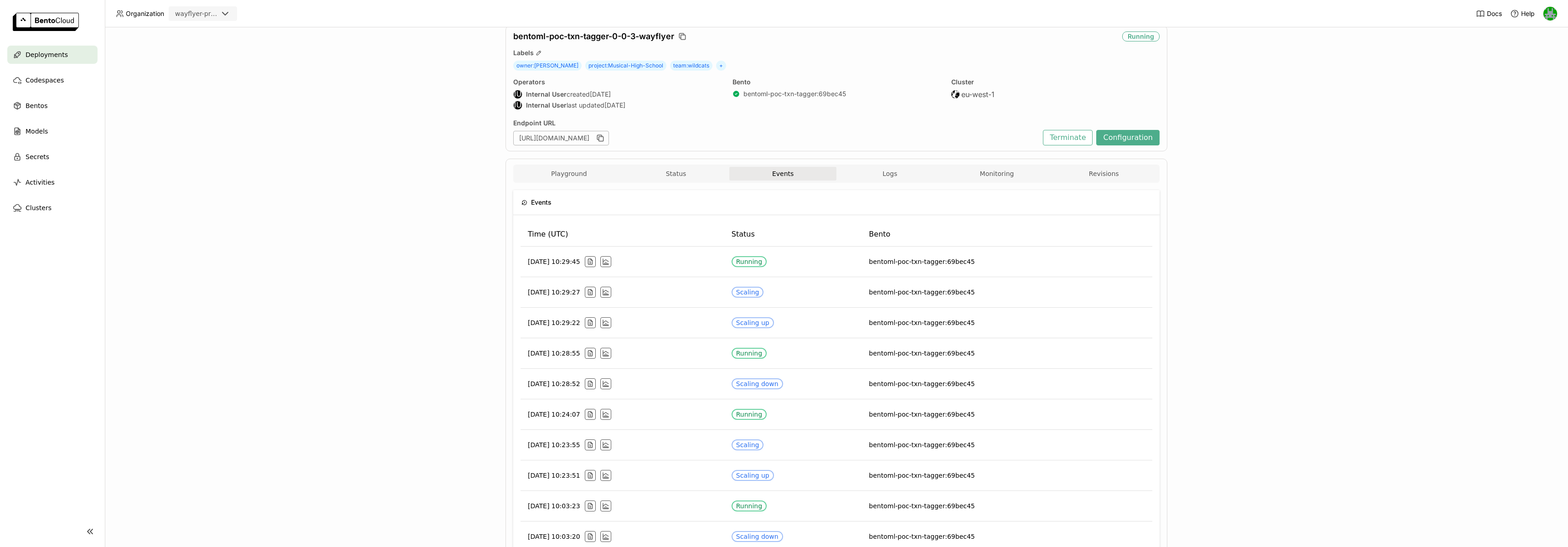
click at [671, 169] on button "Status" at bounding box center [676, 173] width 107 height 13
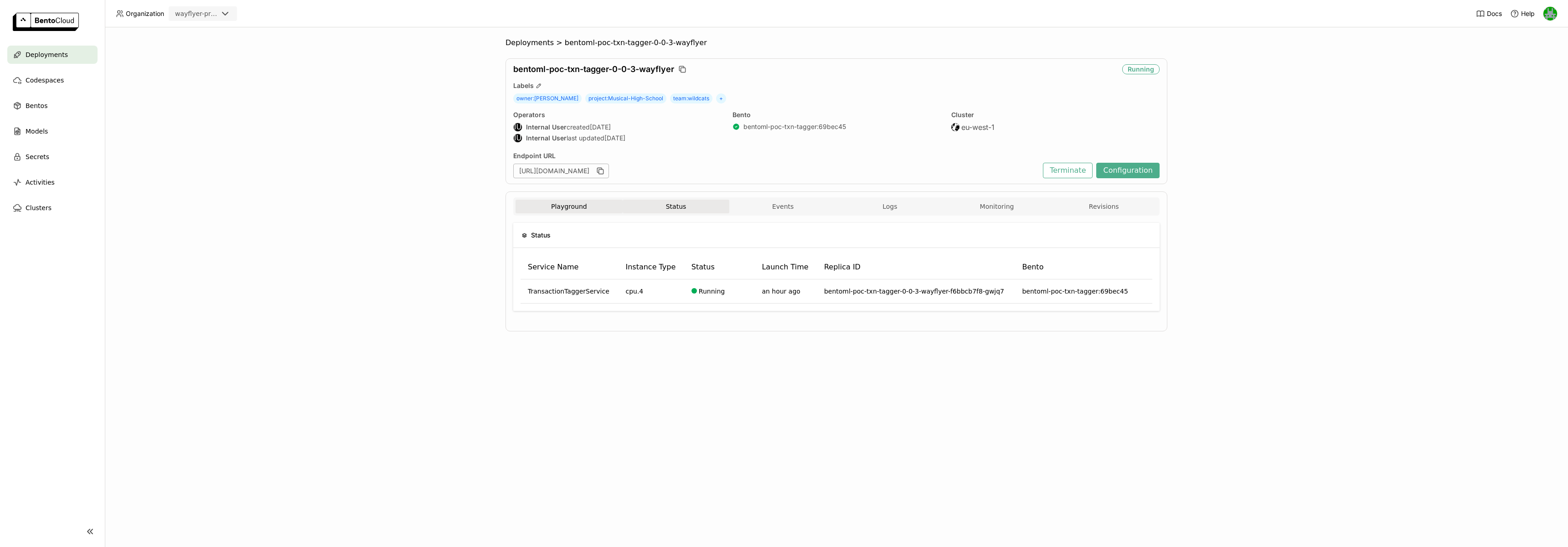
click at [553, 208] on button "Playground" at bounding box center [569, 206] width 107 height 13
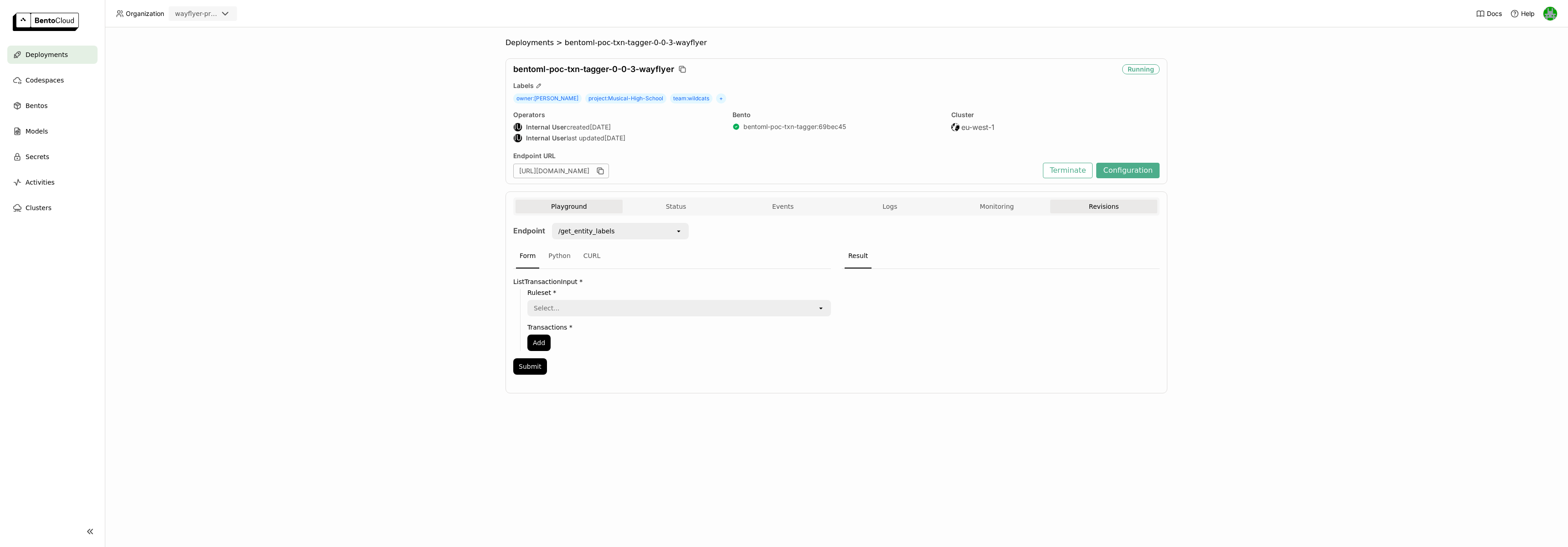
click at [1104, 210] on button "Revisions" at bounding box center [1104, 206] width 107 height 13
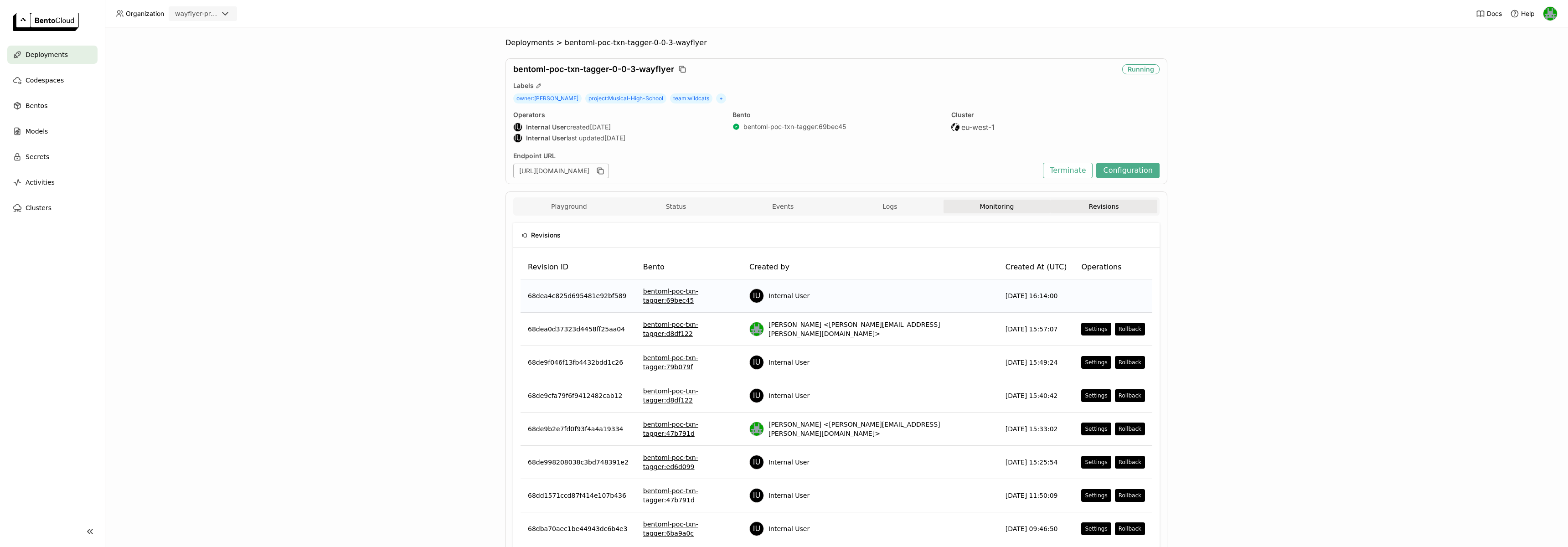
click at [1000, 208] on button "Monitoring" at bounding box center [997, 206] width 107 height 13
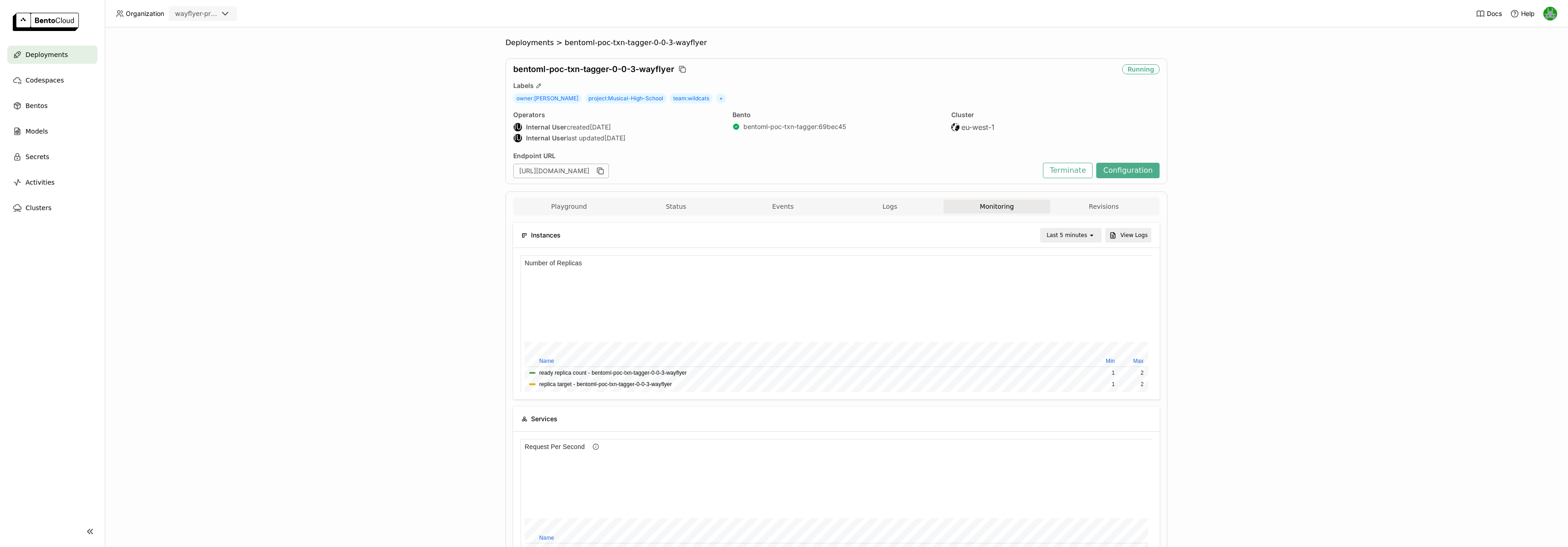
drag, startPoint x: 254, startPoint y: 147, endPoint x: 249, endPoint y: 144, distance: 5.8
click at [253, 147] on div "Deployments > bentoml-poc-txn-tagger-0-0-3-wayflyer bentoml-poc-txn-tagger-0-0-…" at bounding box center [836, 287] width 1463 height 520
click at [213, 13] on div "wayflyer-prod" at bounding box center [197, 13] width 43 height 9
click at [207, 33] on div "wayflyer-sandbox" at bounding box center [203, 37] width 54 height 18
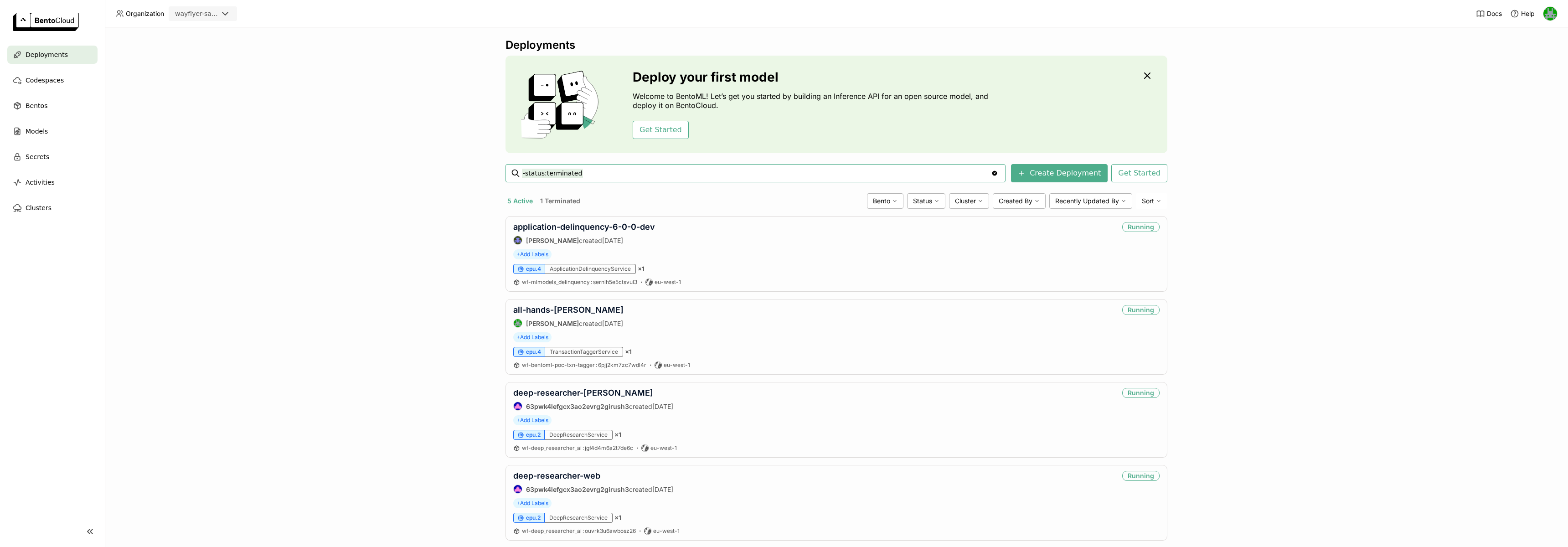
scroll to position [101, 0]
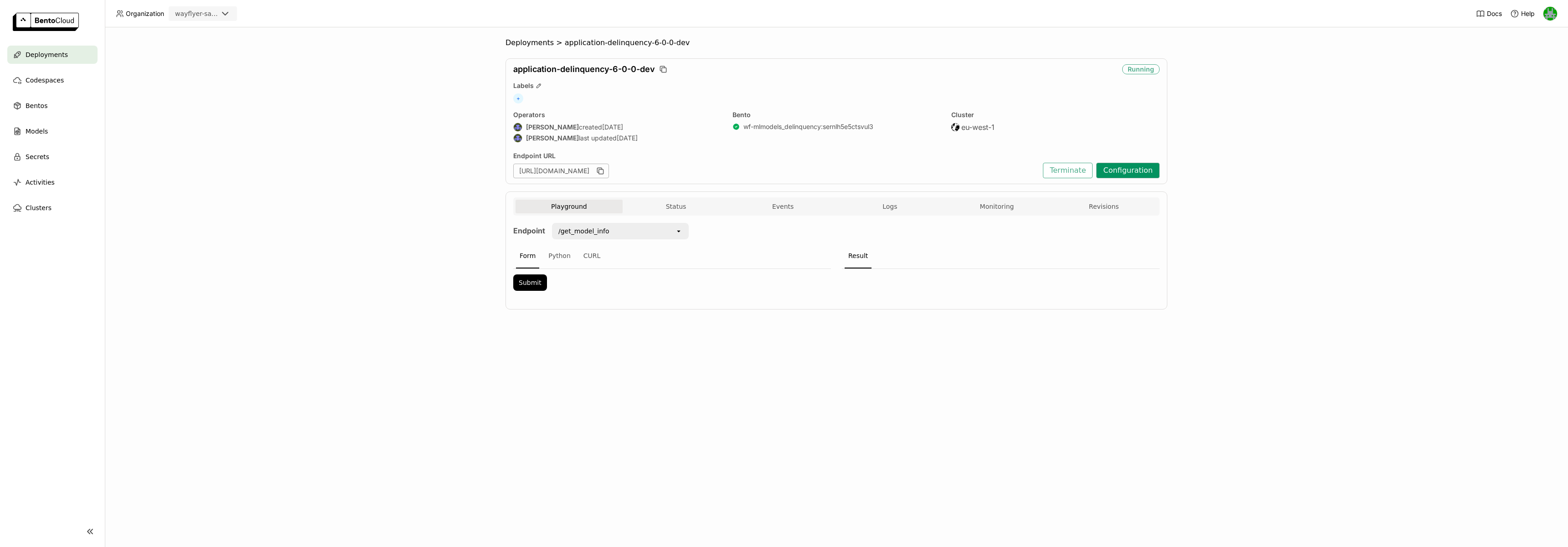
click at [1122, 172] on button "Configuration" at bounding box center [1128, 170] width 63 height 15
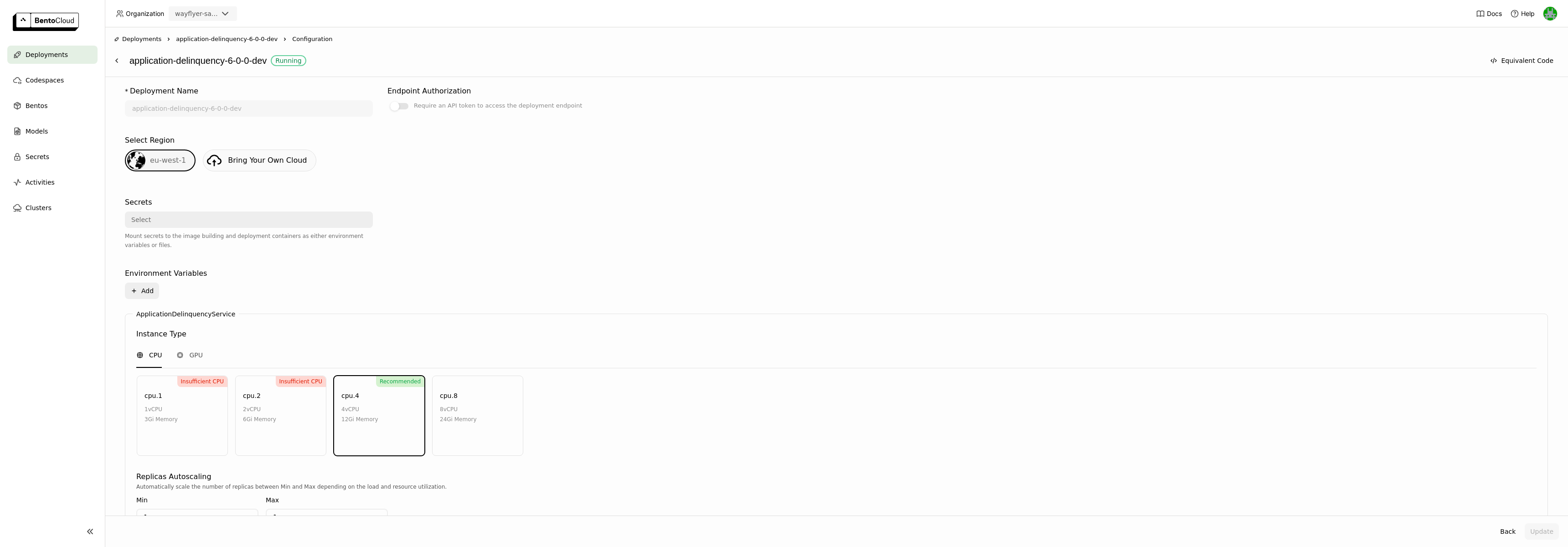
scroll to position [312, 0]
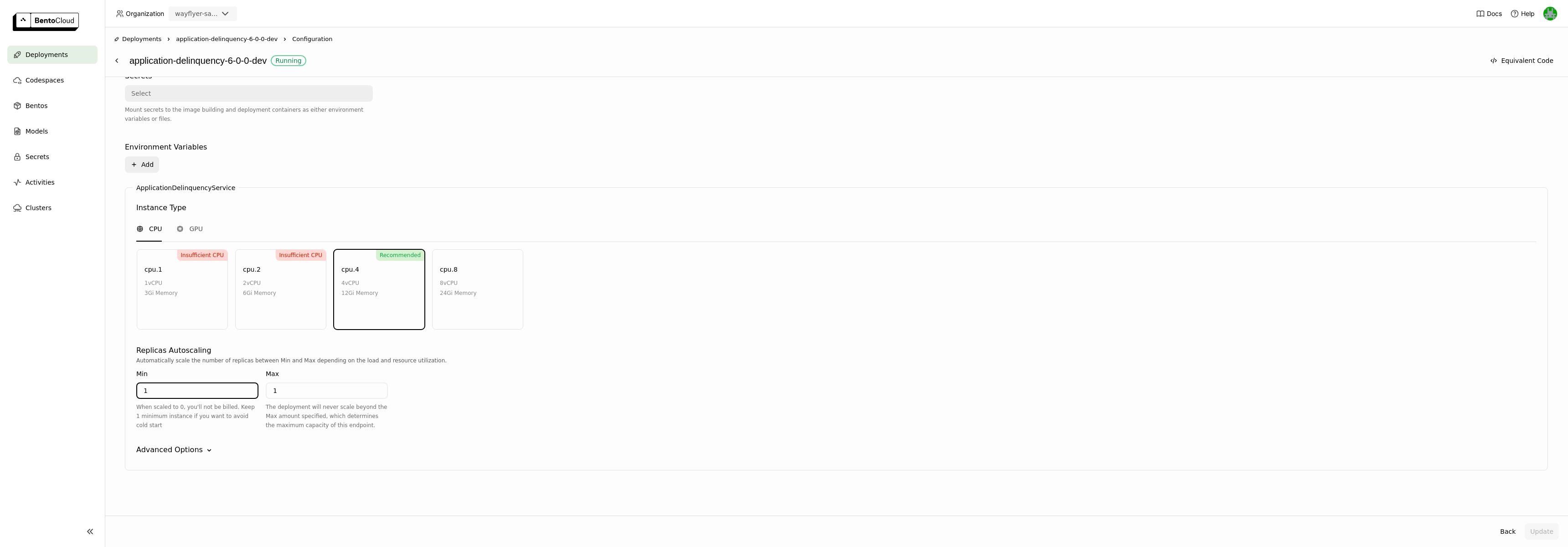
click at [209, 394] on input "1" at bounding box center [197, 391] width 121 height 15
type input "0"
click at [304, 394] on input "1" at bounding box center [327, 391] width 121 height 15
type input "5"
click at [739, 357] on div "Automatically scale the number of replicas between Min and Max depending on the…" at bounding box center [836, 360] width 1400 height 9
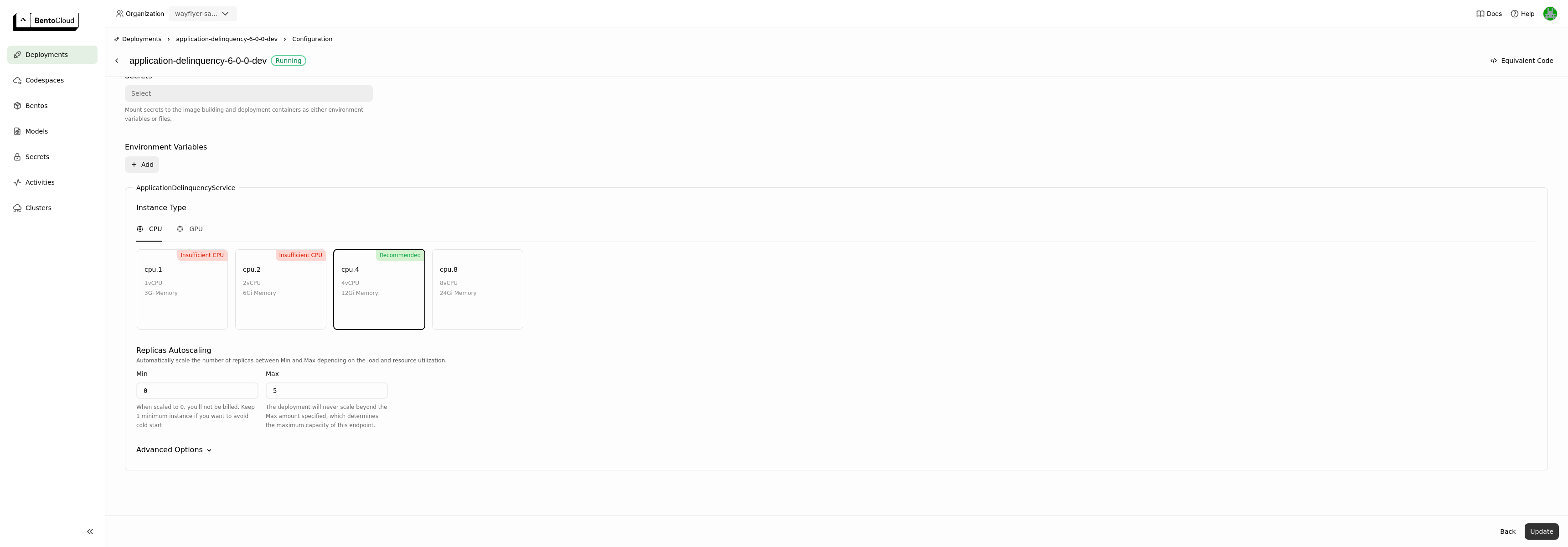
click at [1536, 528] on button "Update" at bounding box center [1542, 531] width 34 height 16
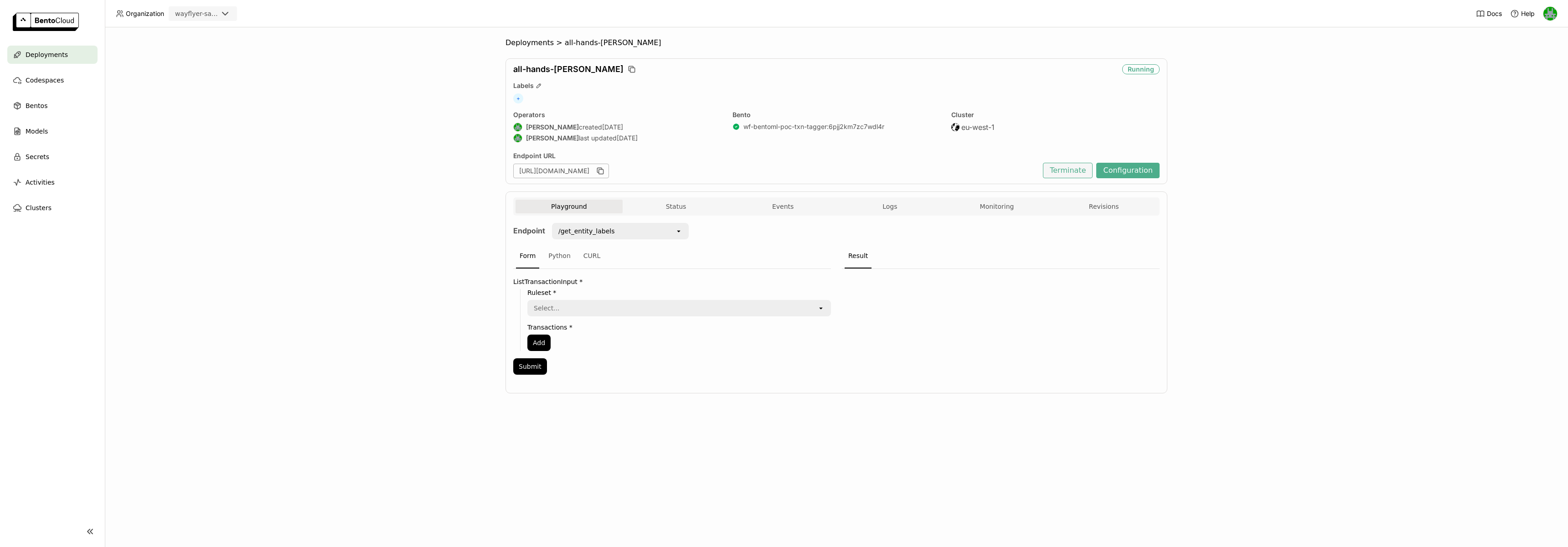
click at [1073, 172] on button "Terminate" at bounding box center [1068, 170] width 50 height 15
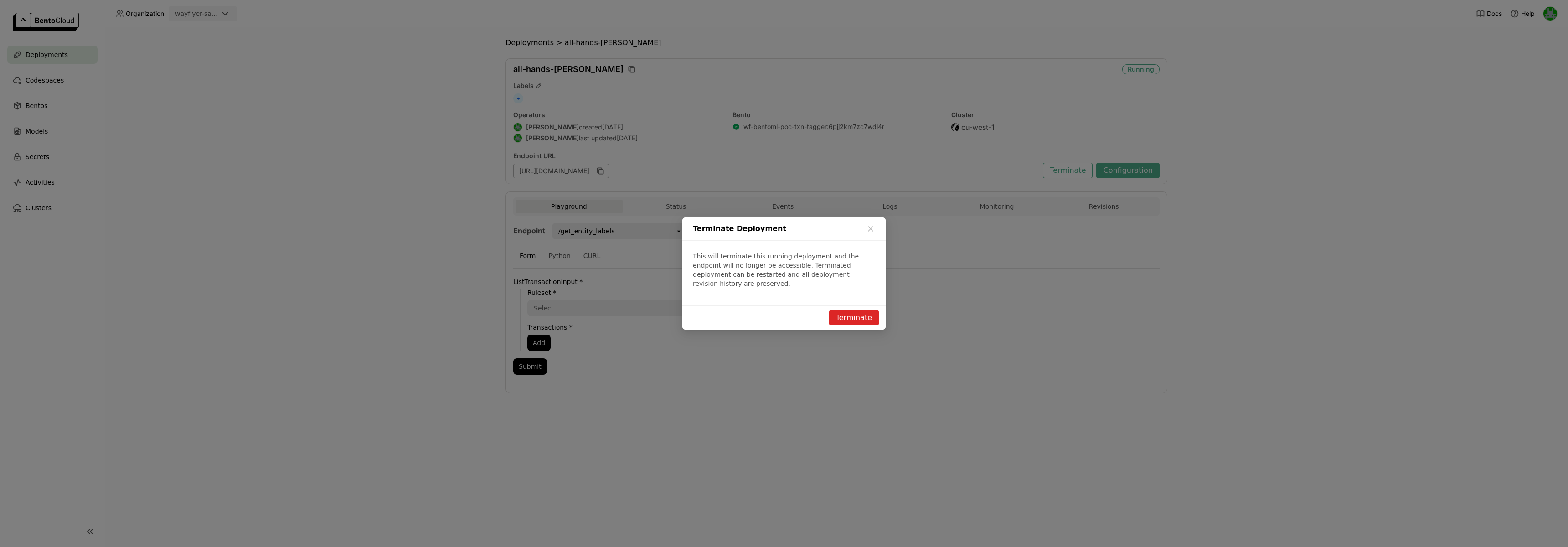
click at [841, 313] on button "Terminate" at bounding box center [854, 317] width 50 height 15
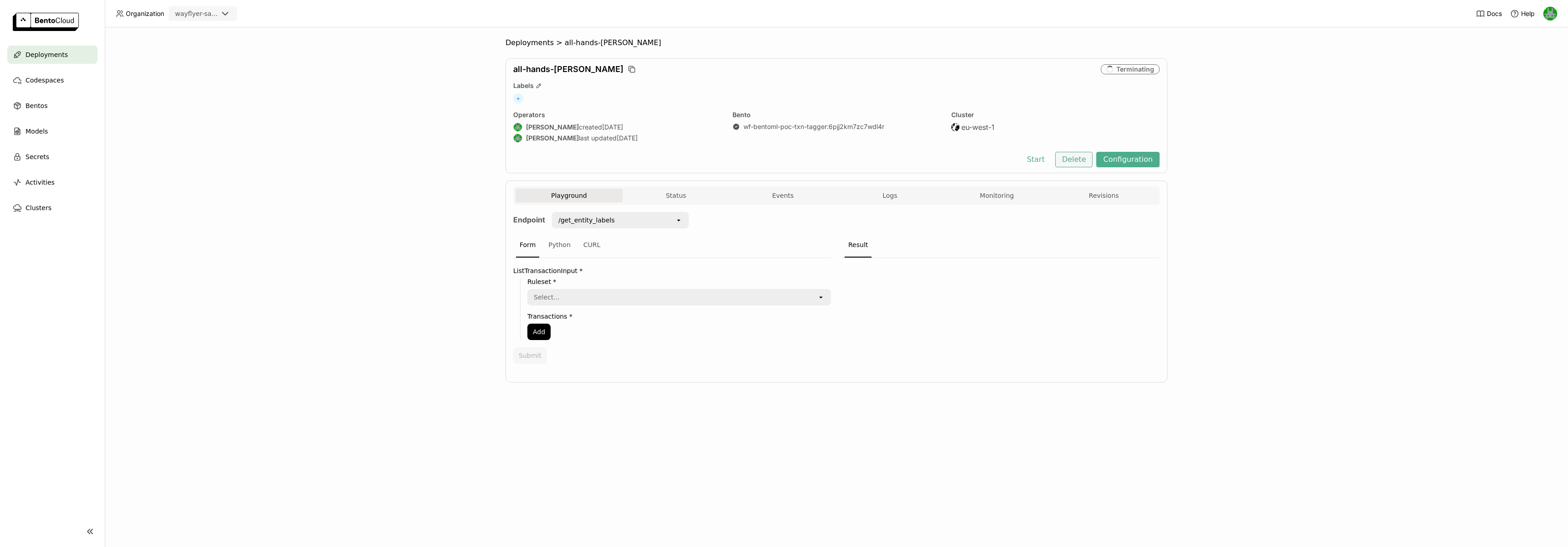
click at [1080, 156] on button "Delete" at bounding box center [1074, 159] width 38 height 15
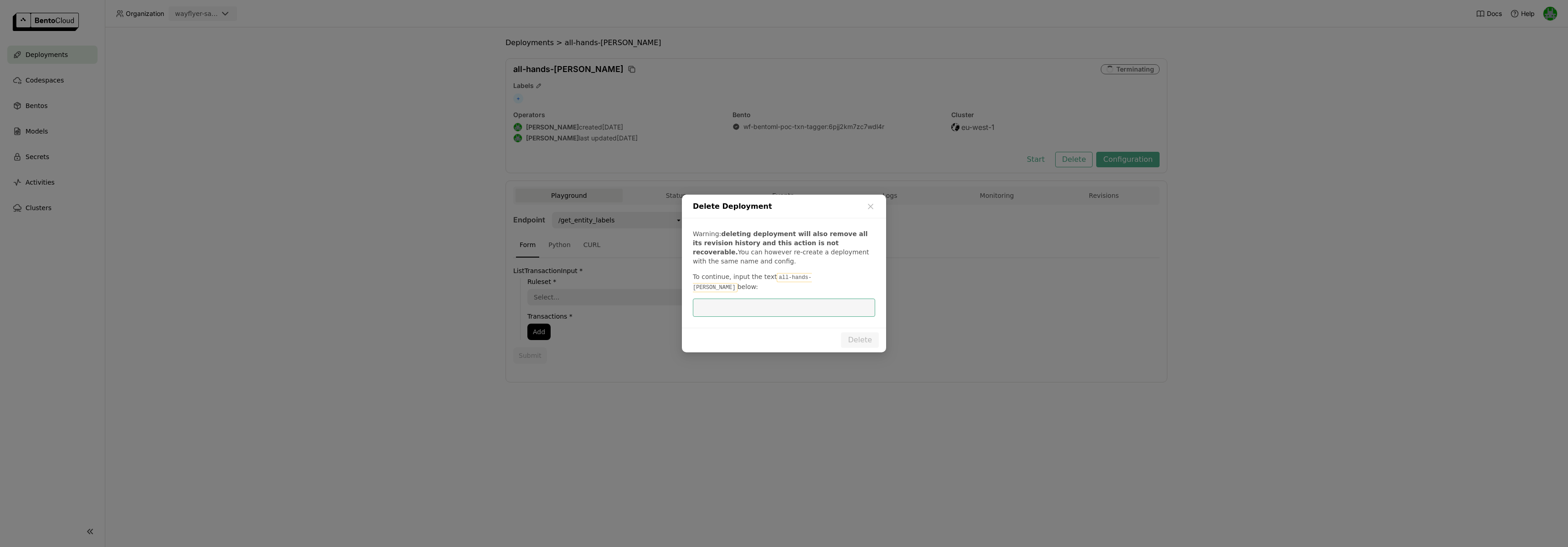
click at [801, 282] on code "all-hands-dev" at bounding box center [752, 282] width 119 height 19
click at [801, 284] on code "all-hands-dev" at bounding box center [752, 282] width 119 height 19
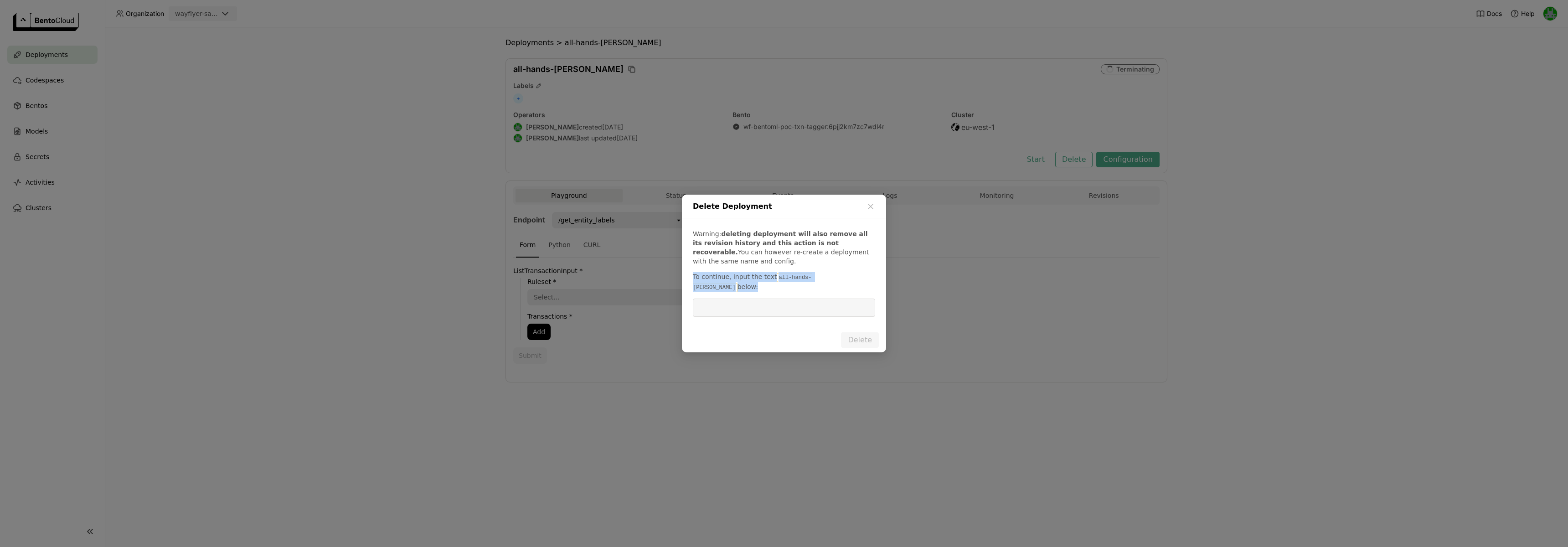
click at [812, 284] on code "all-hands-dev" at bounding box center [752, 282] width 119 height 19
click at [812, 284] on code "all-hands-dev" at bounding box center [752, 282] width 119 height 19
drag, startPoint x: 813, startPoint y: 284, endPoint x: 774, endPoint y: 284, distance: 39.0
click at [774, 284] on code "all-hands-dev" at bounding box center [752, 282] width 119 height 19
copy code "all-hands-dev"
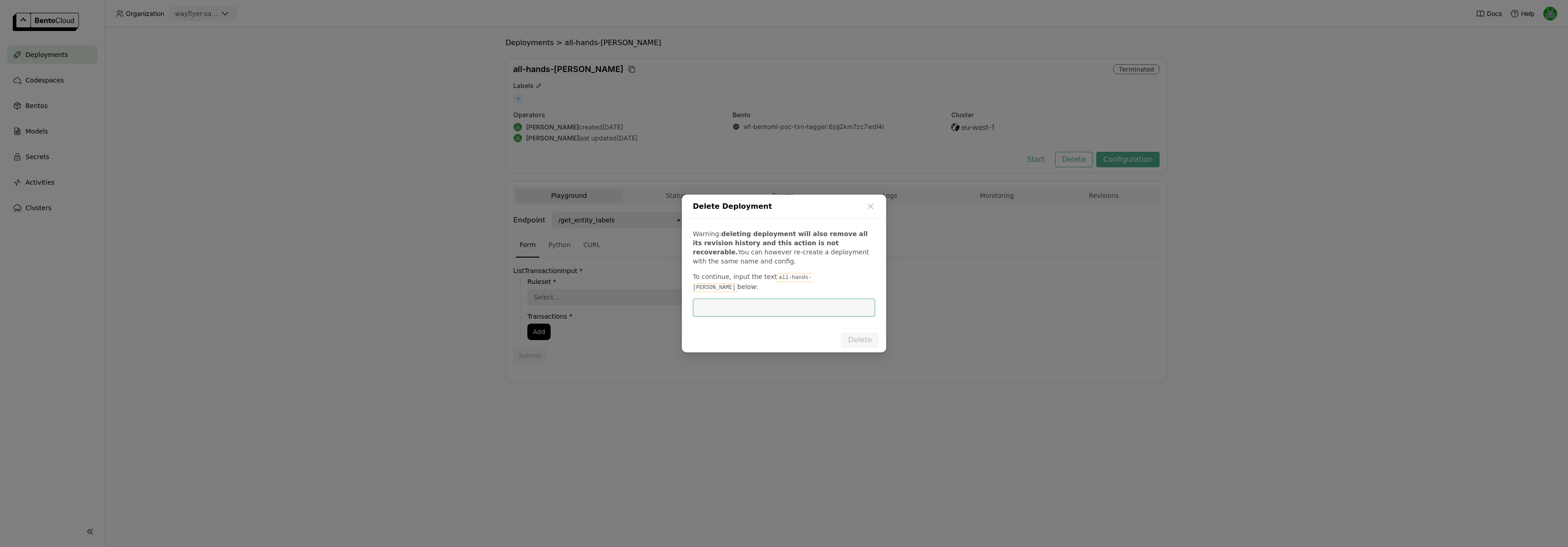
click at [782, 299] on input "dialog" at bounding box center [784, 307] width 172 height 17
paste input "all-hands-dev"
type input "all-hands-dev"
click at [869, 336] on button "Delete" at bounding box center [860, 340] width 38 height 15
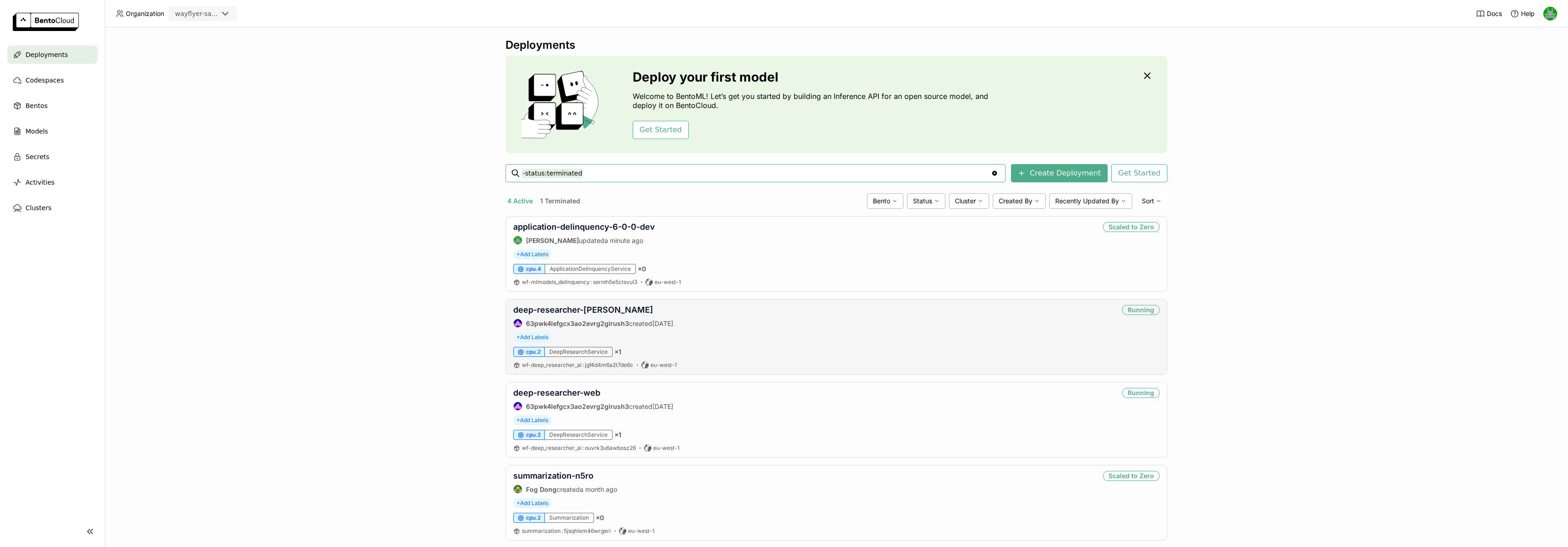
scroll to position [18, 0]
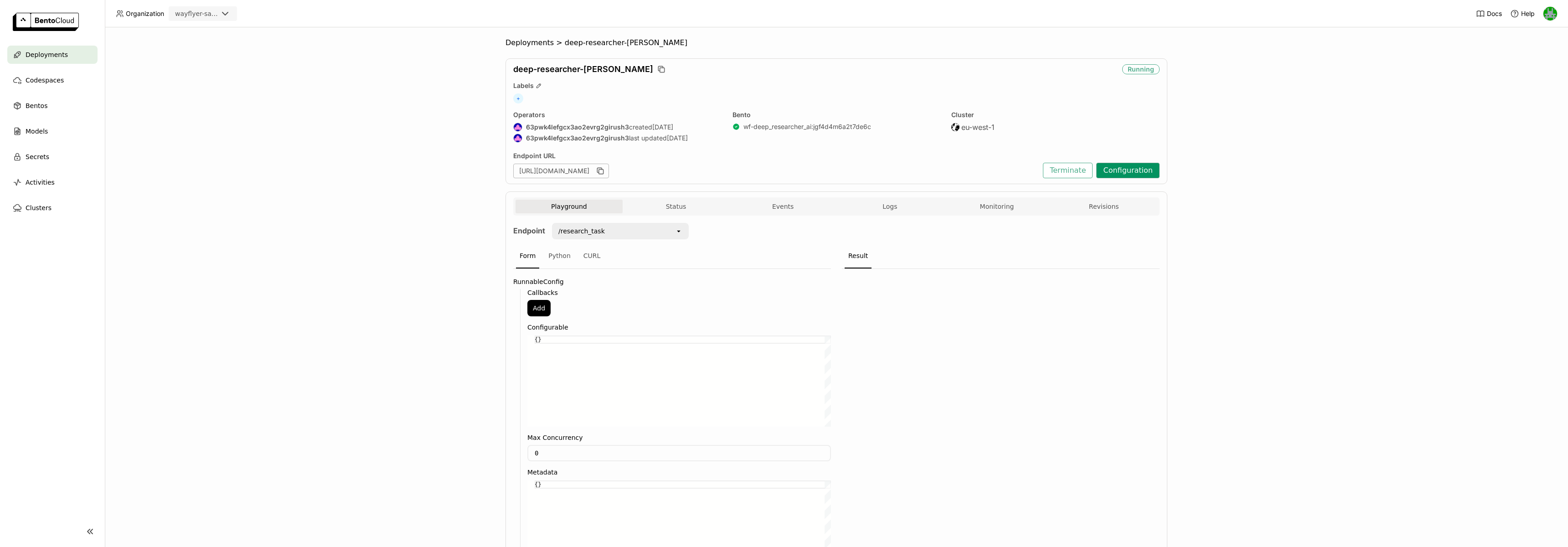
click at [1125, 173] on button "Configuration" at bounding box center [1128, 170] width 63 height 15
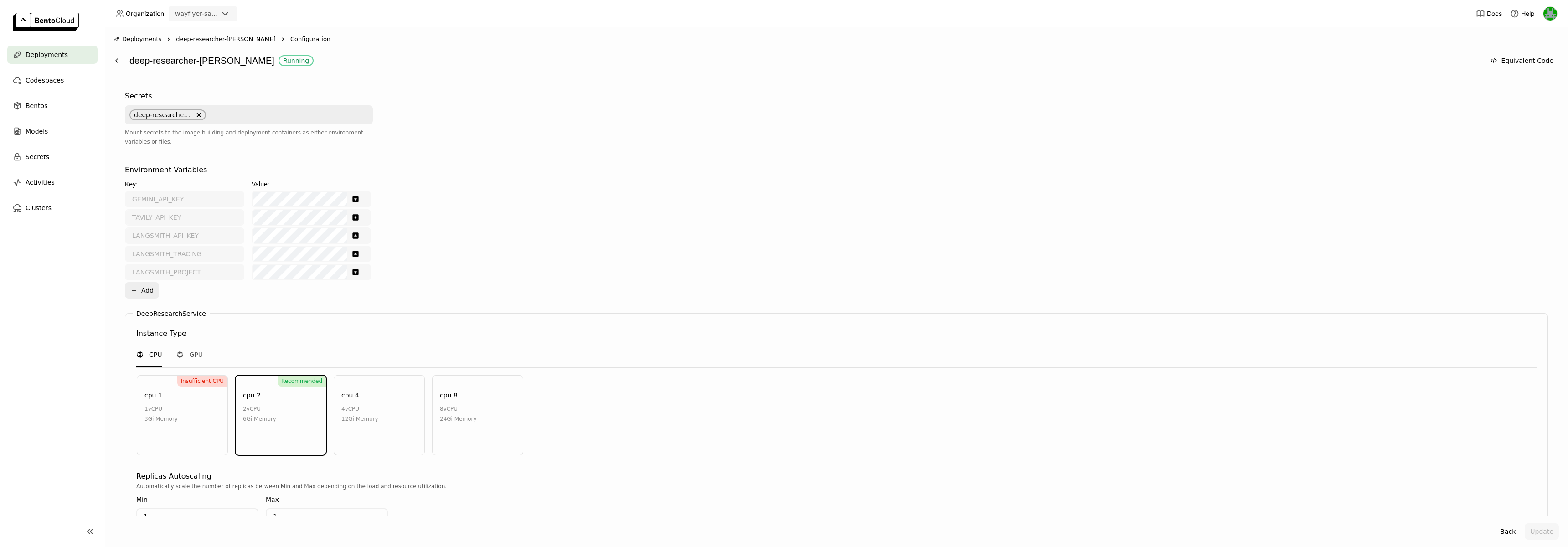
scroll to position [390, 0]
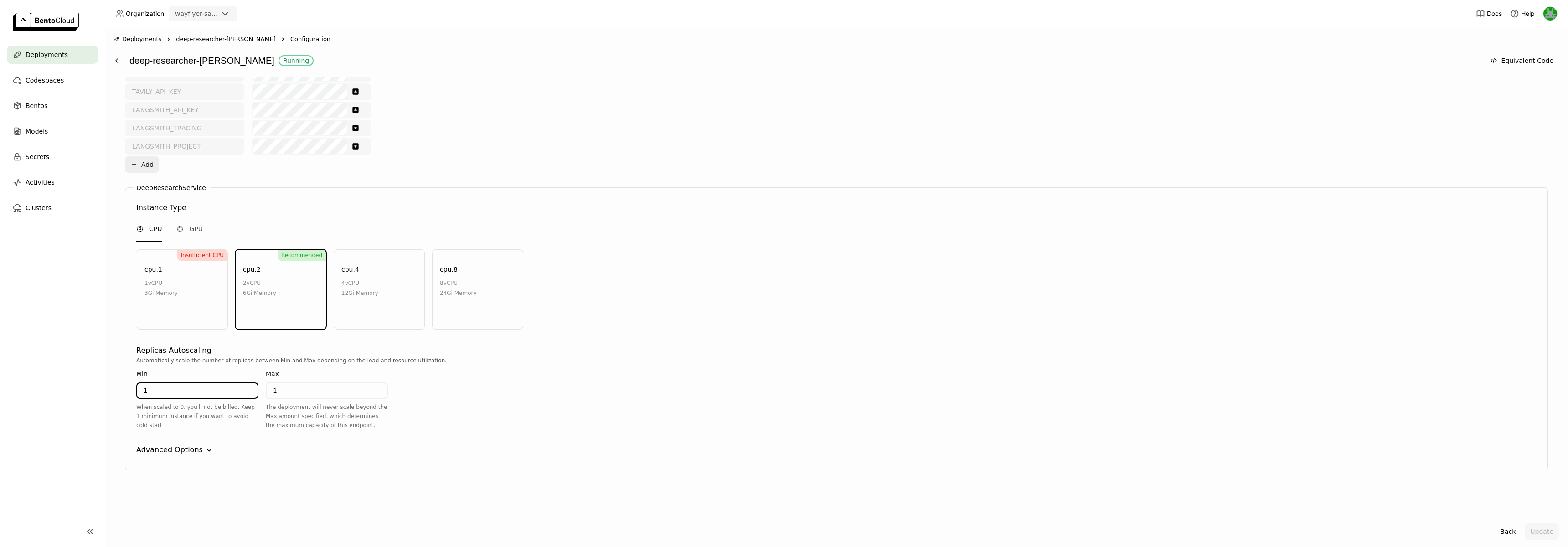
click at [211, 391] on input "1" at bounding box center [197, 391] width 121 height 15
type input "0"
click at [276, 391] on input "1" at bounding box center [327, 391] width 121 height 15
type input "5"
click at [837, 362] on div "Automatically scale the number of replicas between Min and Max depending on the…" at bounding box center [836, 360] width 1400 height 9
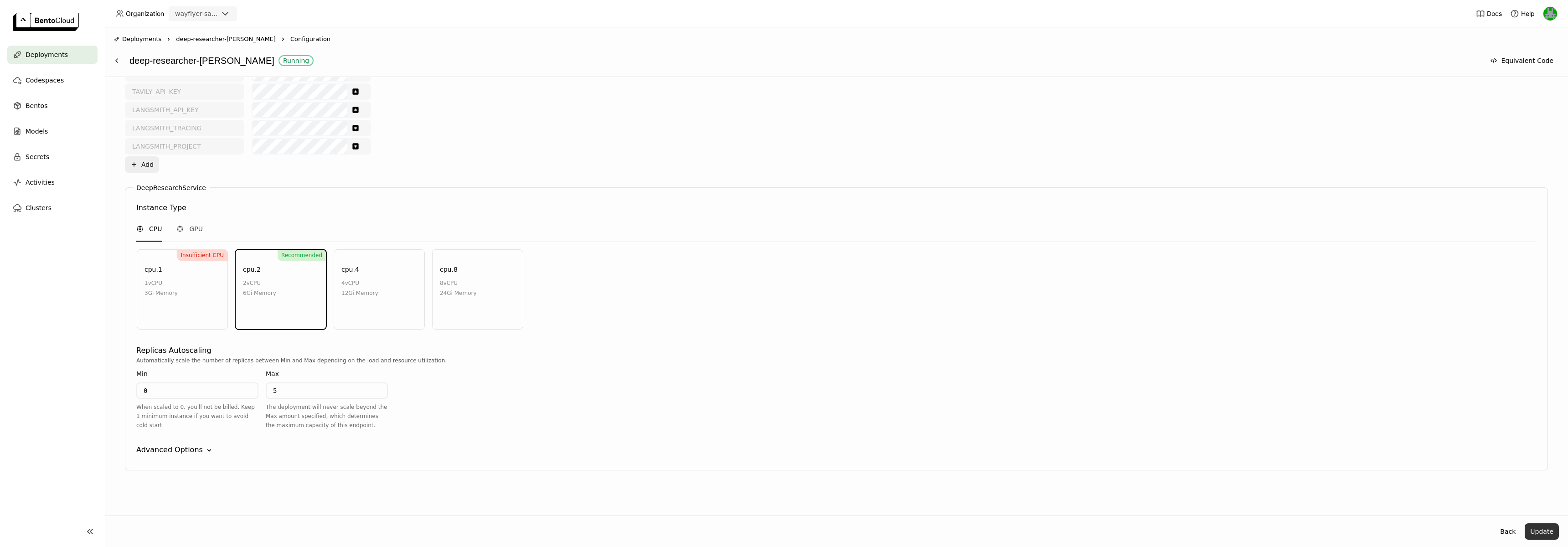
click at [1542, 532] on button "Update" at bounding box center [1542, 531] width 34 height 16
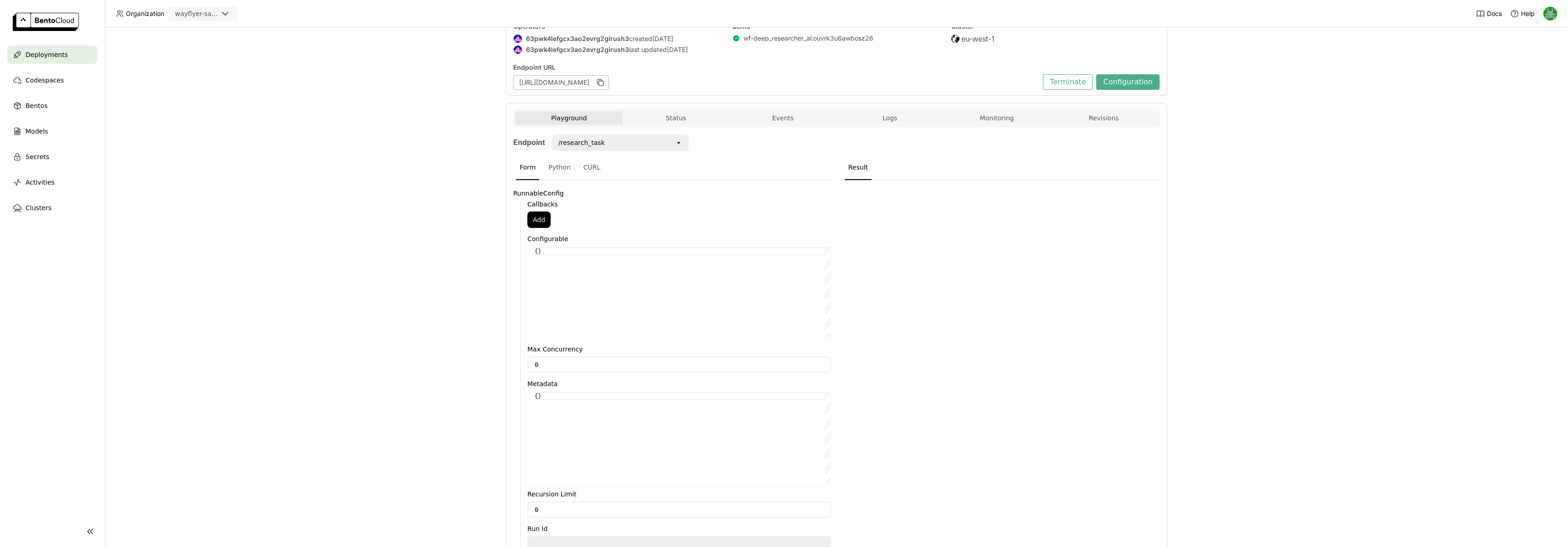
scroll to position [8, 0]
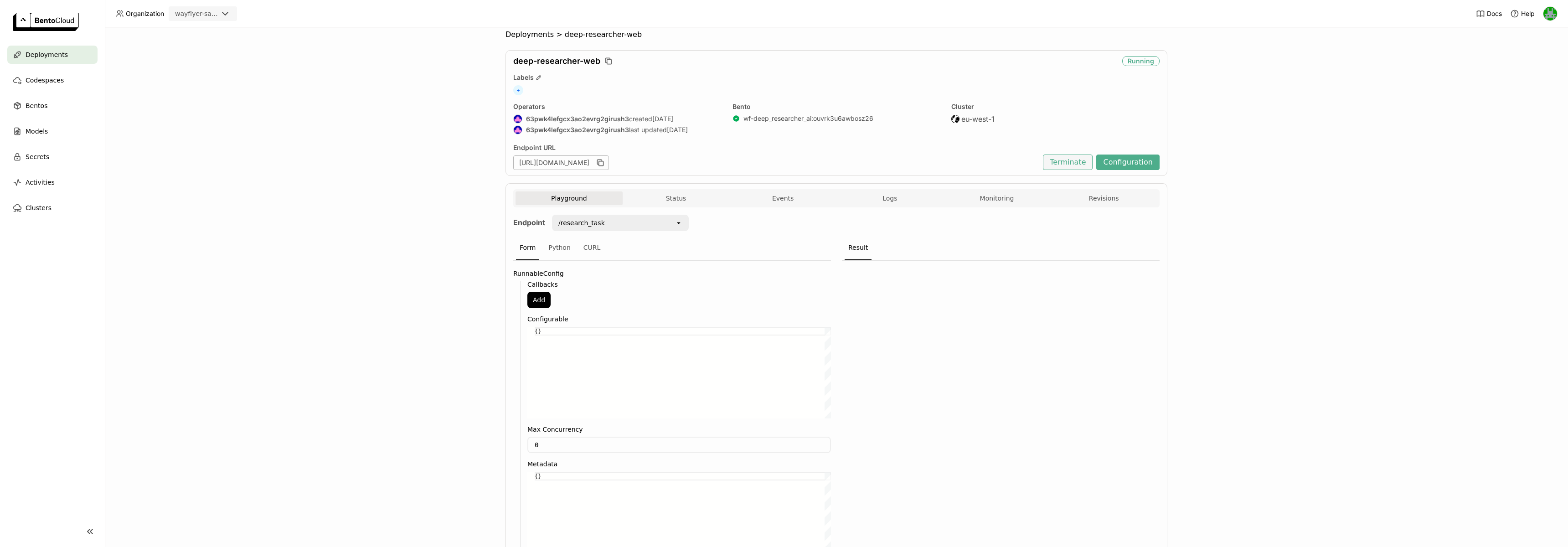
click at [1078, 165] on button "Terminate" at bounding box center [1068, 162] width 50 height 15
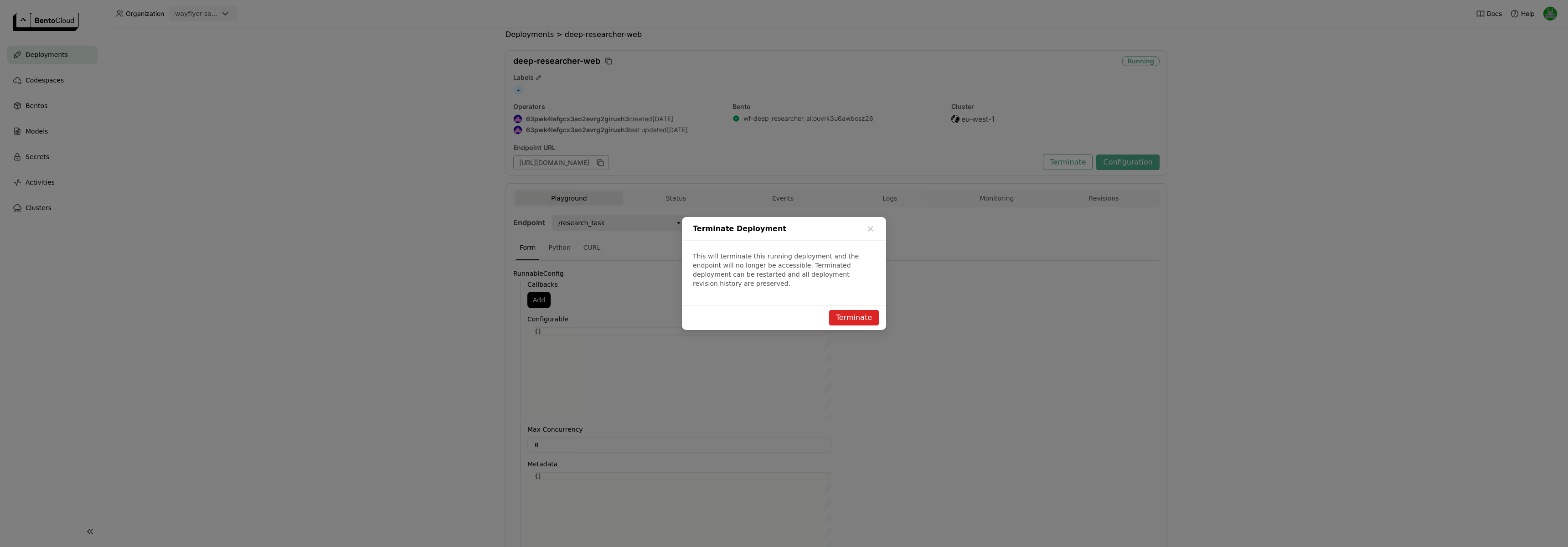
click at [1037, 315] on div "Terminate Deployment This will terminate this running deployment and the endpoi…" at bounding box center [784, 273] width 1568 height 547
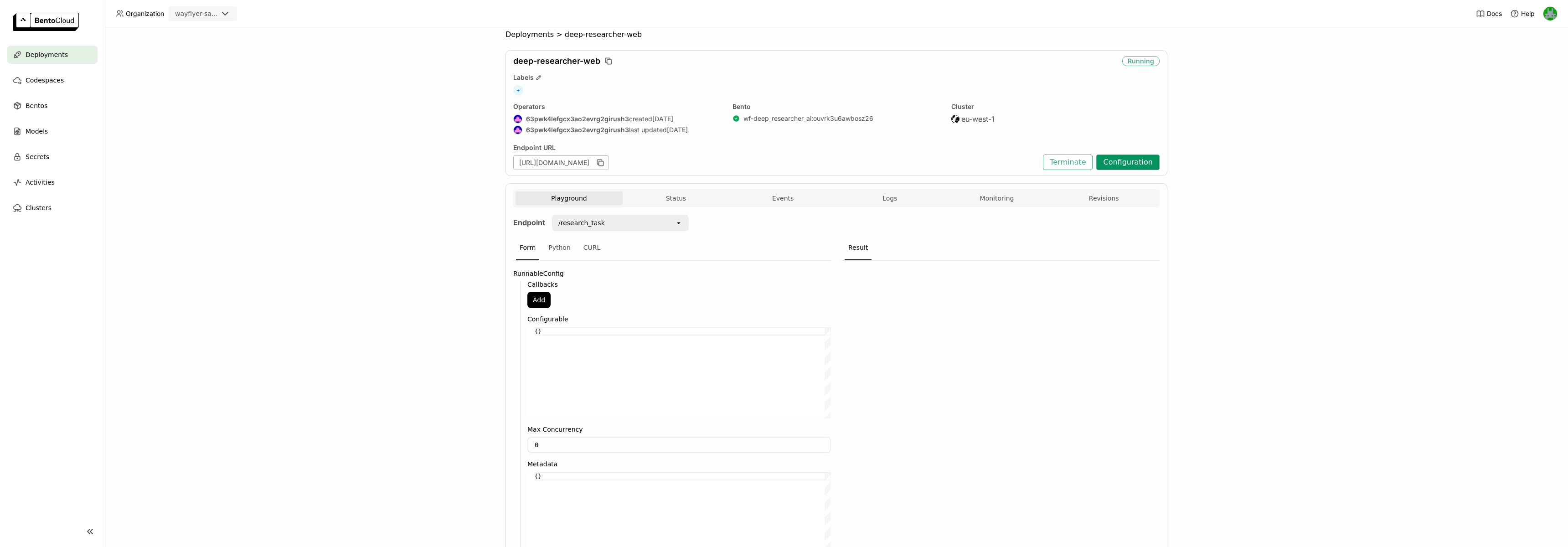
click at [1122, 164] on button "Configuration" at bounding box center [1128, 162] width 63 height 15
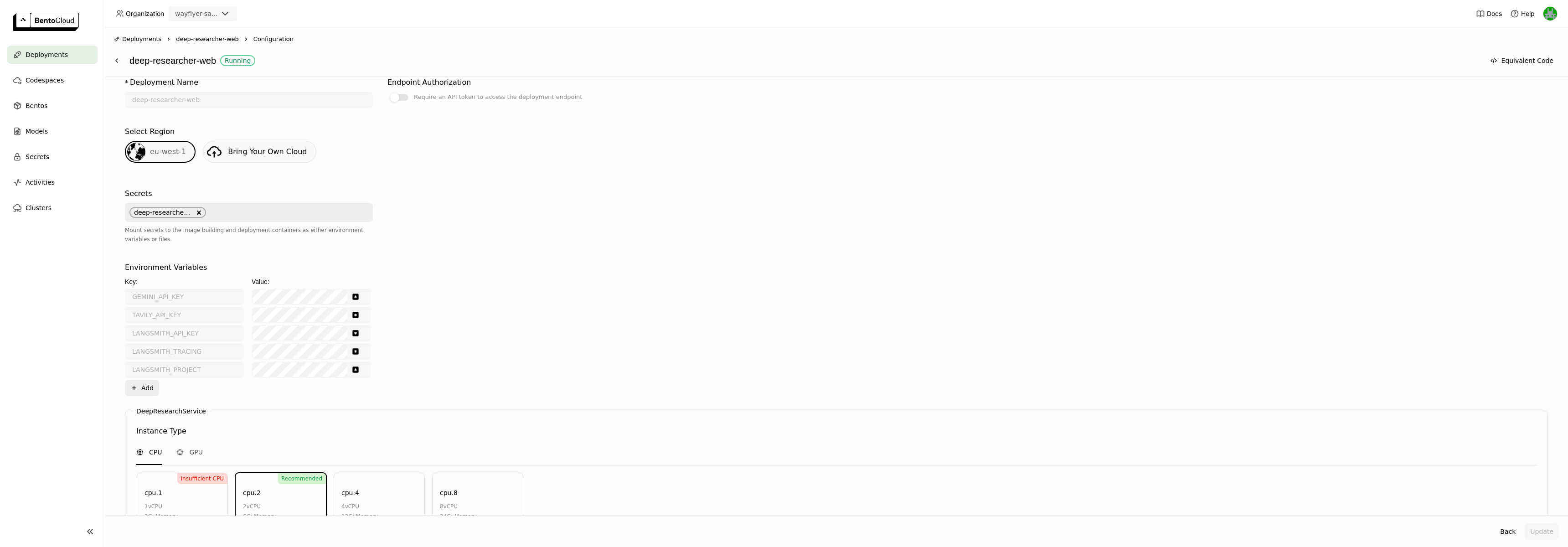
scroll to position [390, 0]
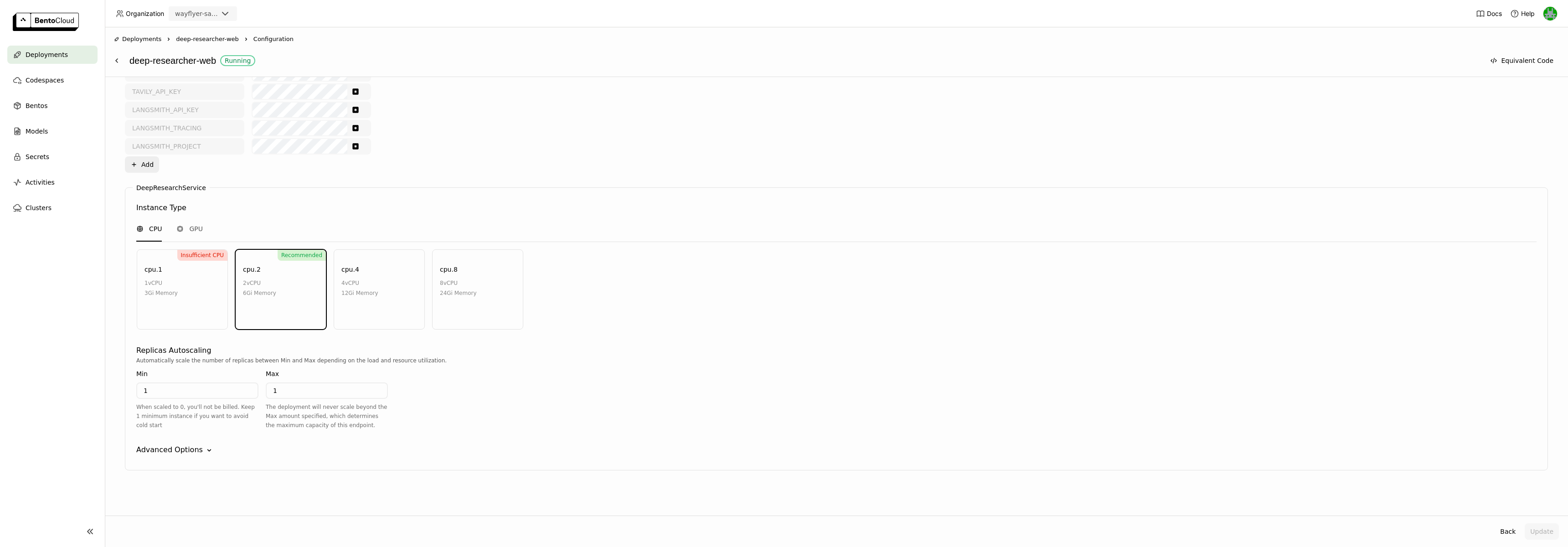
click at [177, 398] on div "1" at bounding box center [197, 390] width 122 height 16
click at [178, 396] on input "1" at bounding box center [197, 391] width 121 height 15
type input "0"
click at [293, 391] on input "1" at bounding box center [327, 394] width 121 height 15
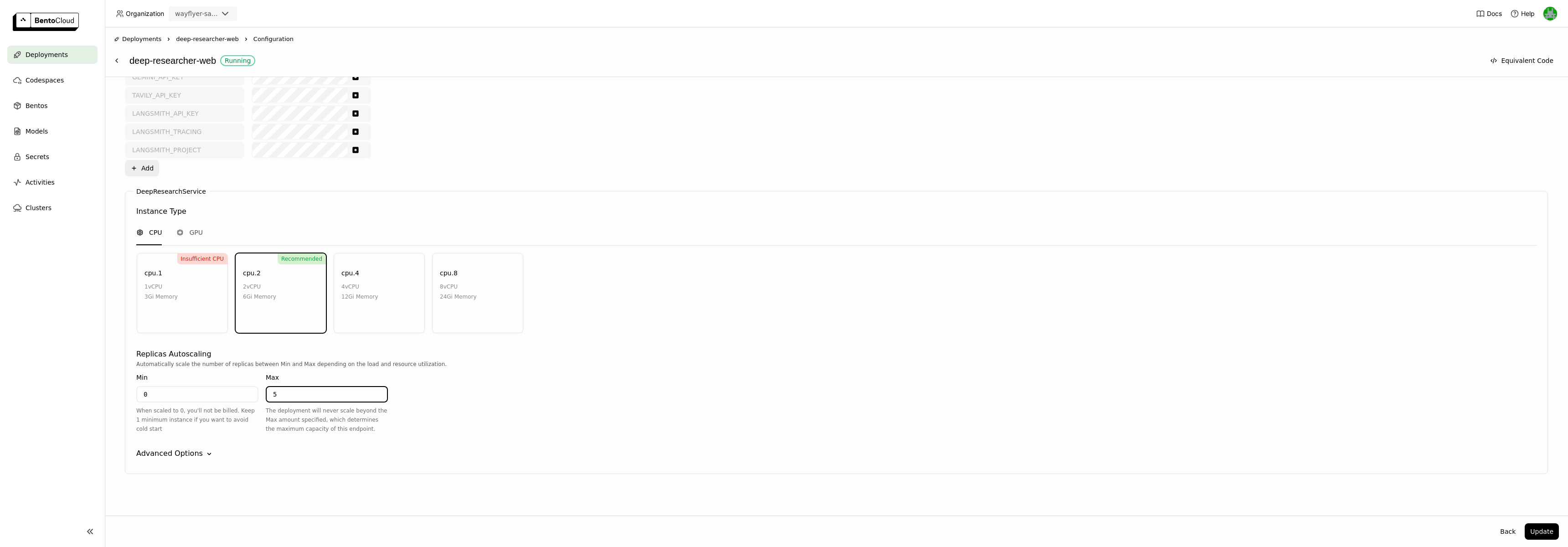
type input "5"
click at [915, 374] on div "Automatically scale the number of replicas between Min and Max depending on the…" at bounding box center [836, 400] width 1400 height 81
click at [1547, 529] on button "Update" at bounding box center [1542, 531] width 34 height 16
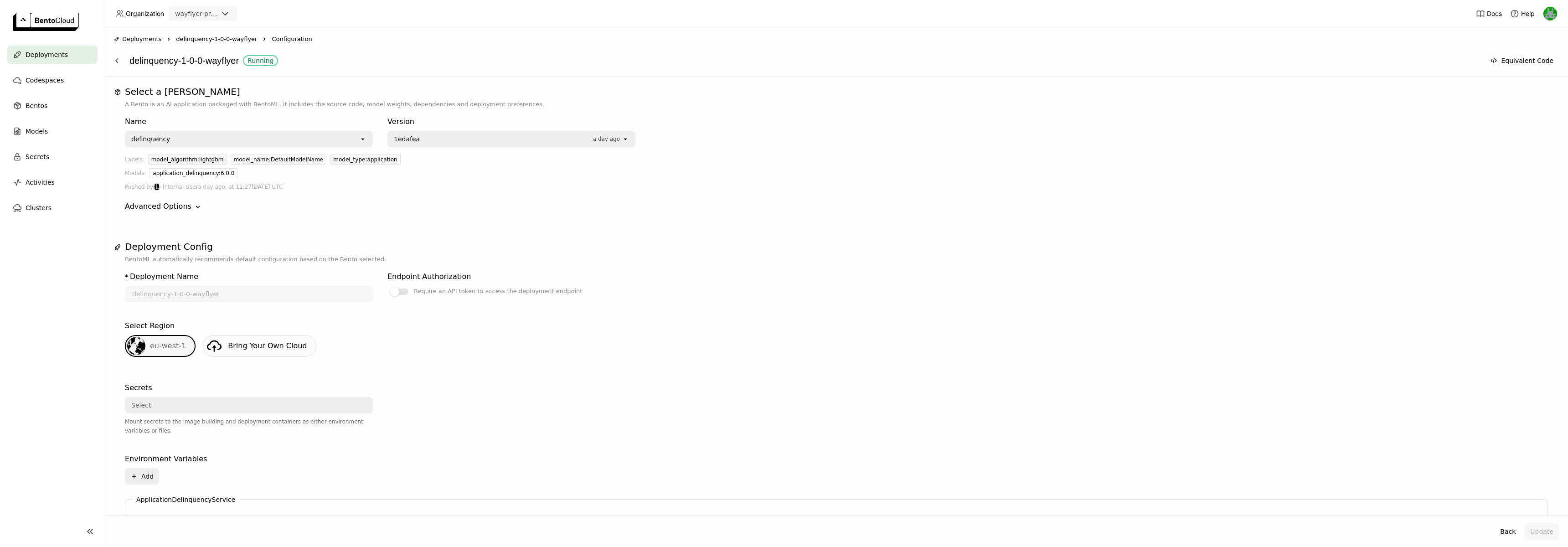
scroll to position [256, 0]
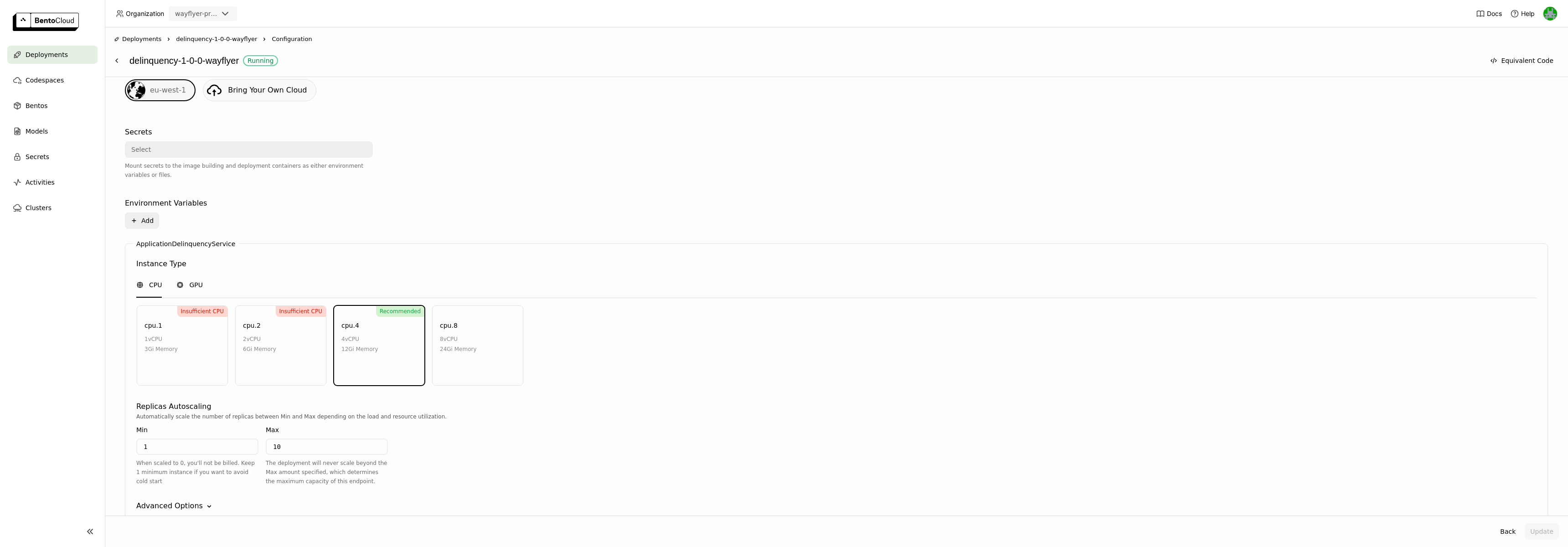
click at [195, 283] on span "GPU" at bounding box center [196, 285] width 13 height 9
click at [155, 290] on div "CPU" at bounding box center [149, 285] width 26 height 24
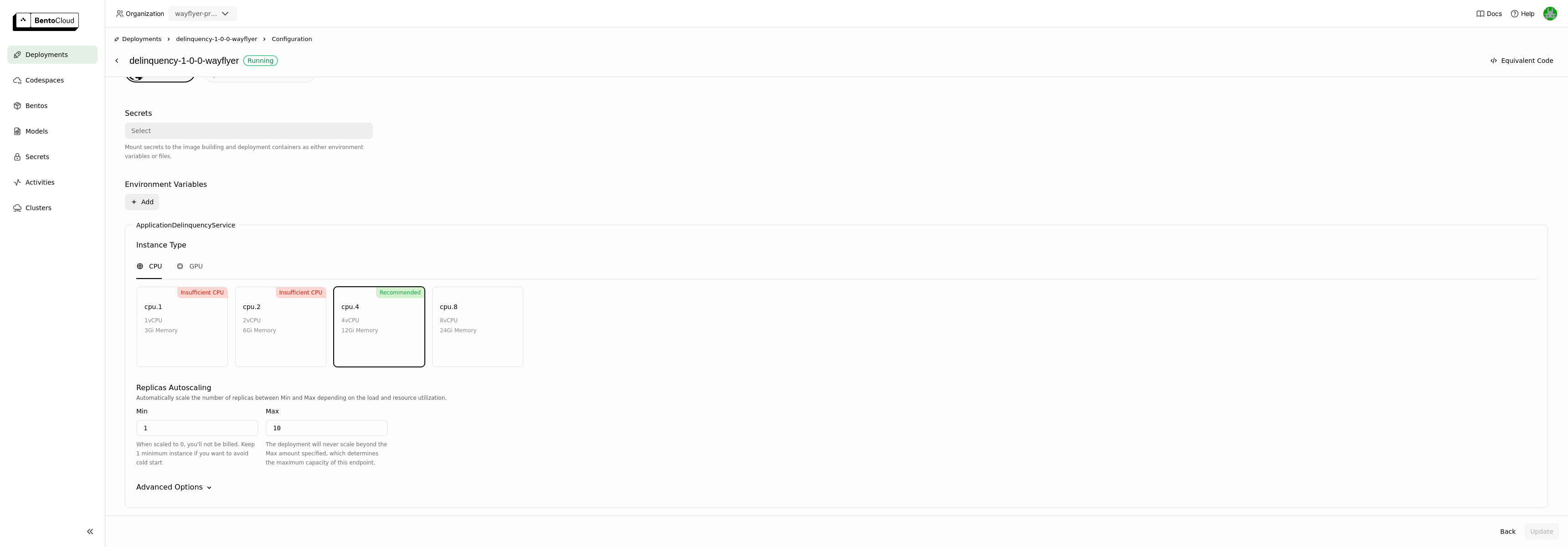
scroll to position [226, 0]
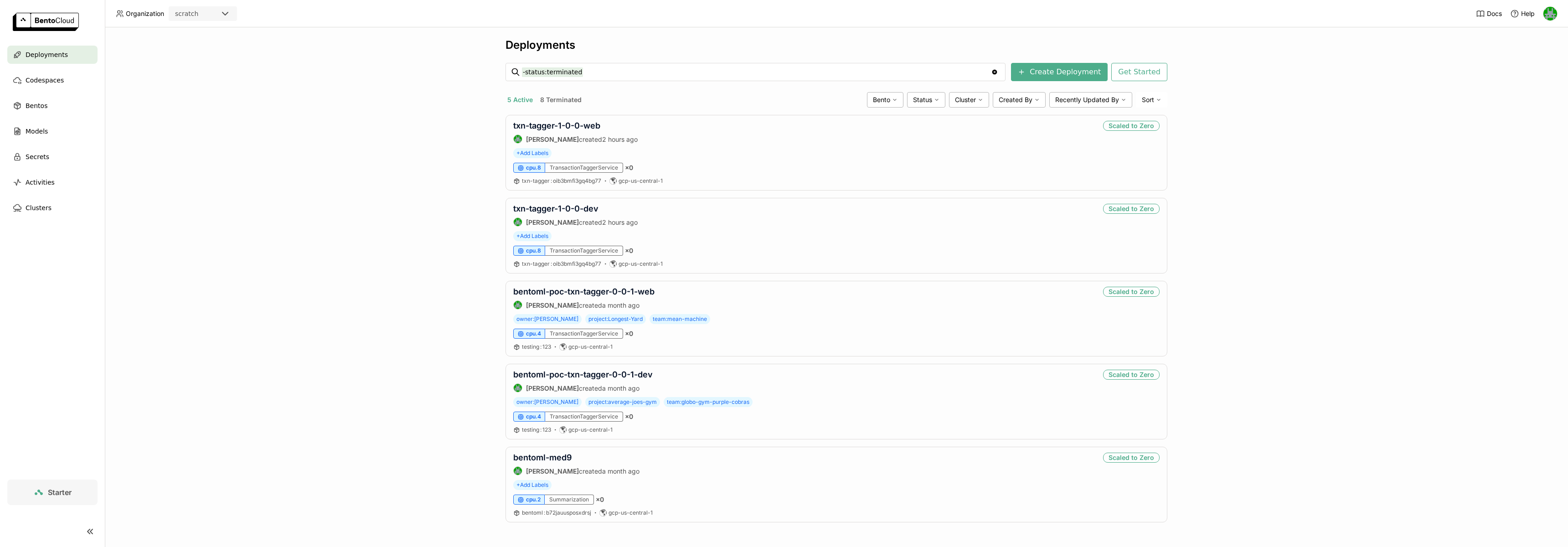
click at [233, 16] on div at bounding box center [228, 13] width 16 height 13
click at [217, 54] on div "wayflyer-prod" at bounding box center [203, 58] width 54 height 9
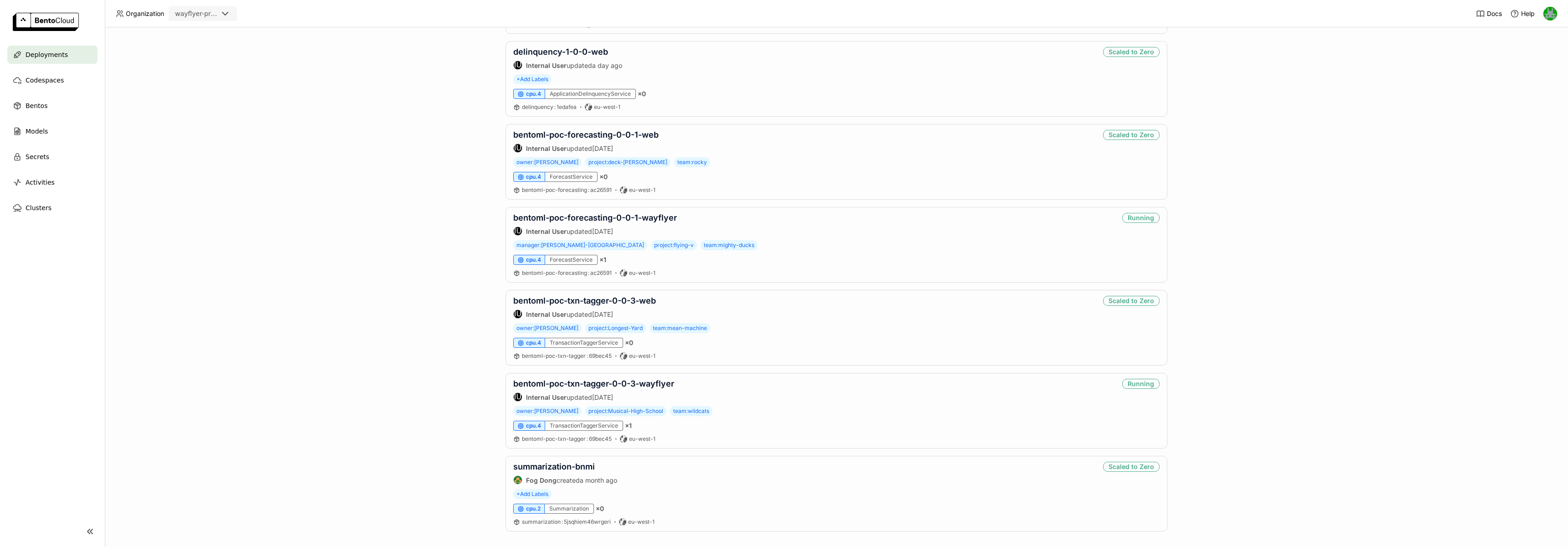
scroll to position [516, 0]
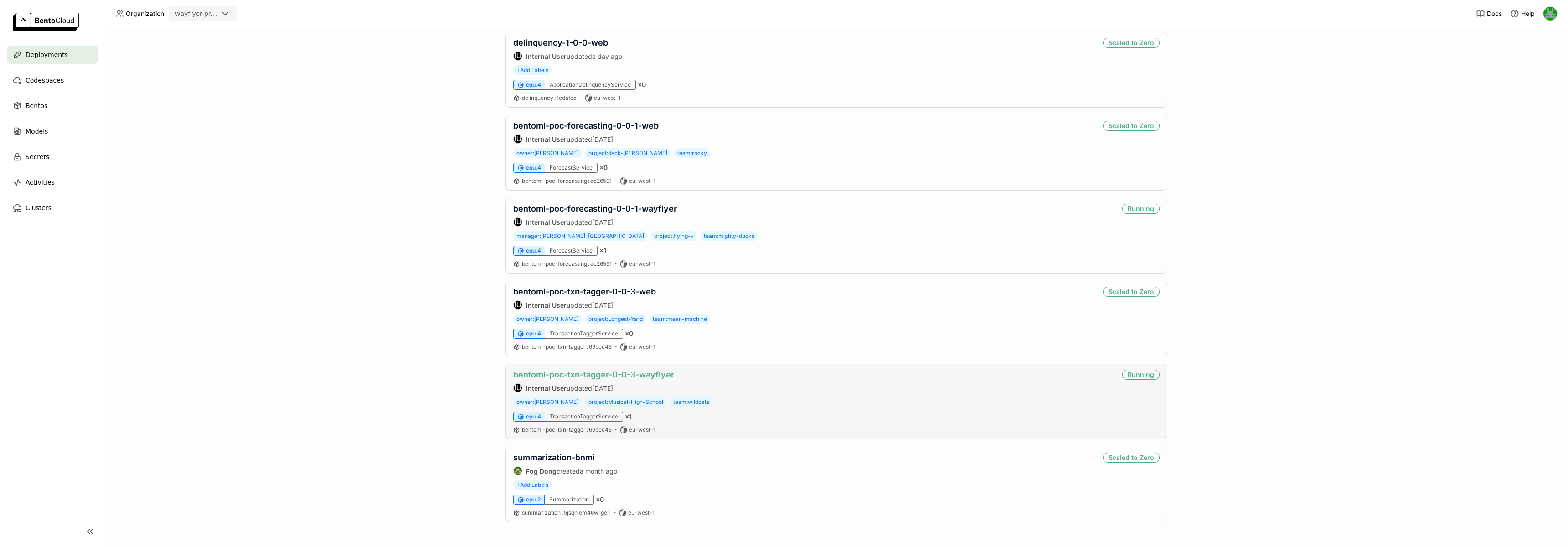
click at [603, 374] on link "bentoml-poc-txn-tagger-0-0-3-wayflyer" at bounding box center [593, 374] width 161 height 10
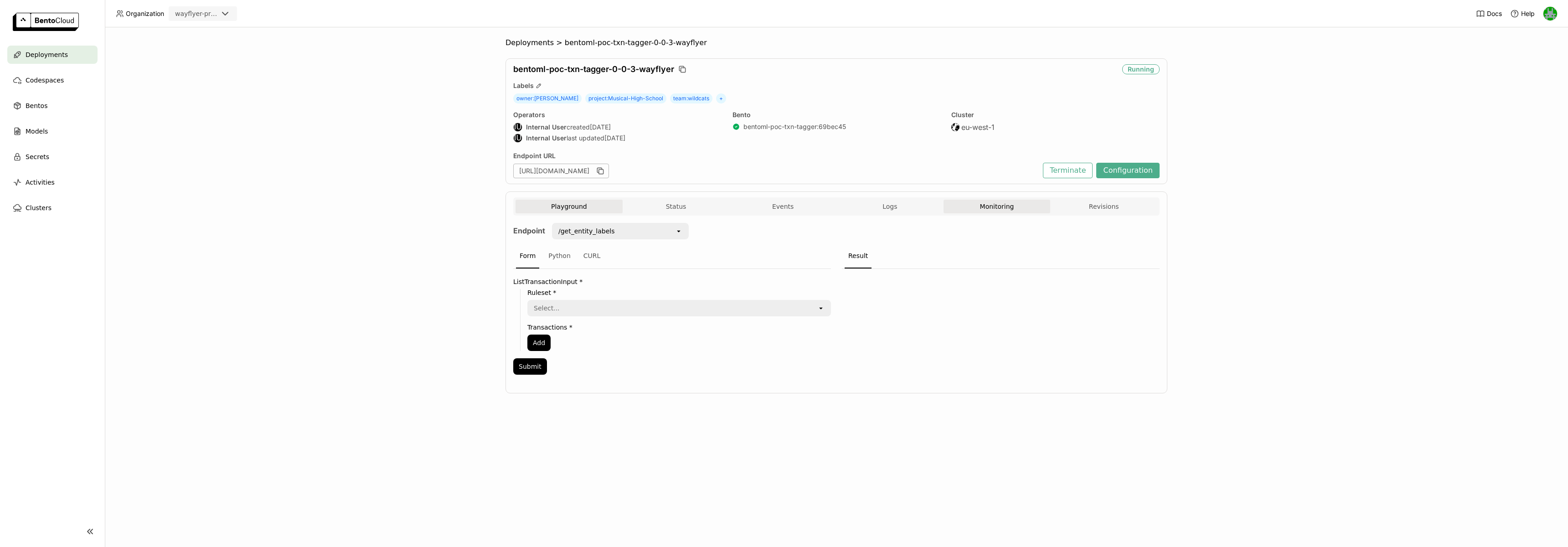
click at [1008, 207] on button "Monitoring" at bounding box center [997, 206] width 107 height 13
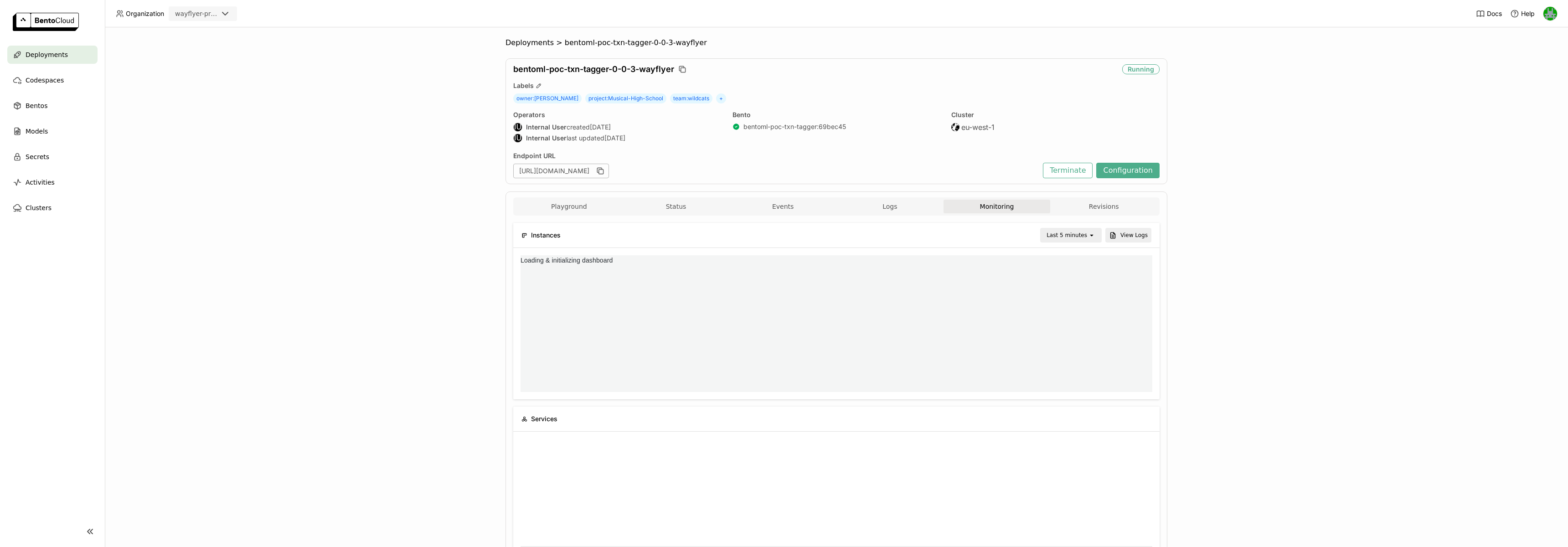
click at [1059, 231] on div "Last 5 minutes" at bounding box center [1066, 235] width 41 height 9
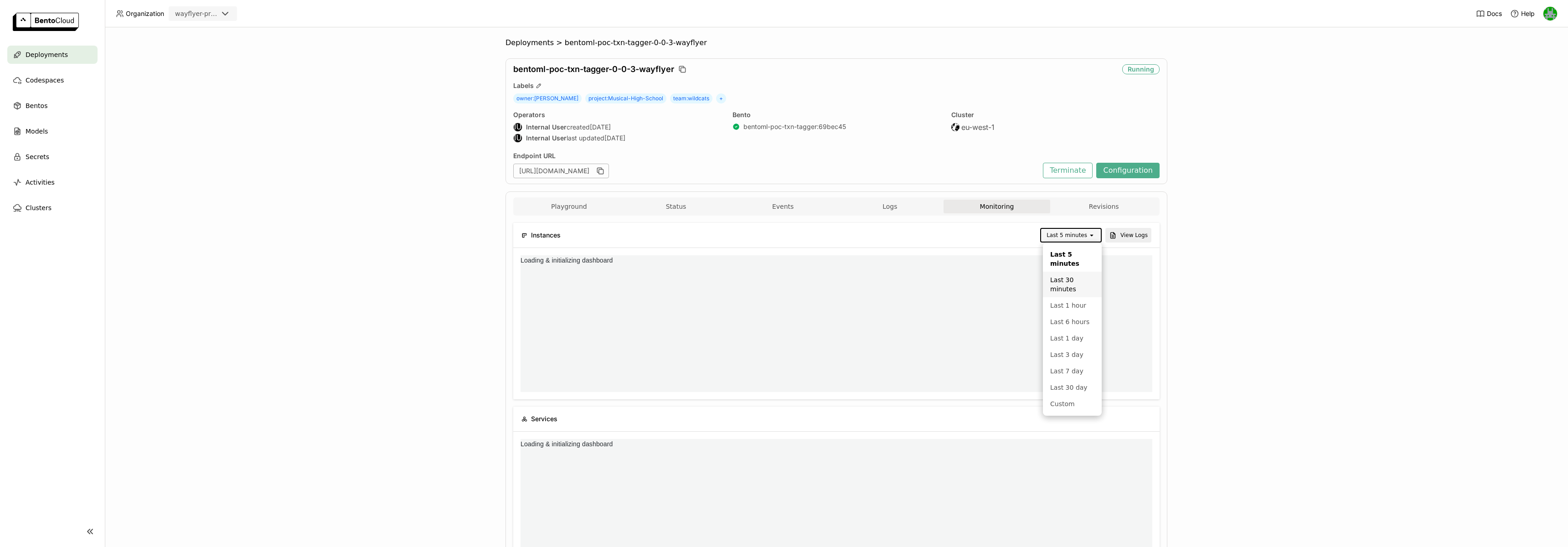
click at [1060, 290] on div "Last 30 minutes" at bounding box center [1072, 284] width 44 height 18
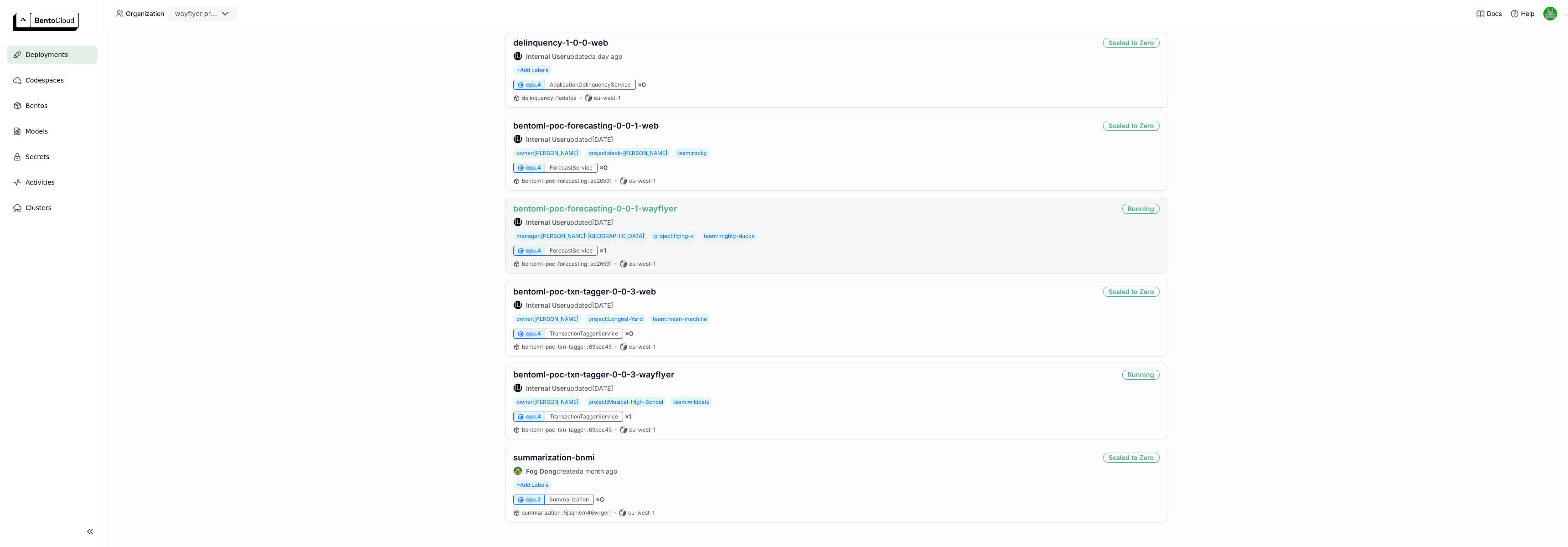
click at [597, 209] on link "bentoml-poc-forecasting-0-0-1-wayflyer" at bounding box center [595, 209] width 164 height 10
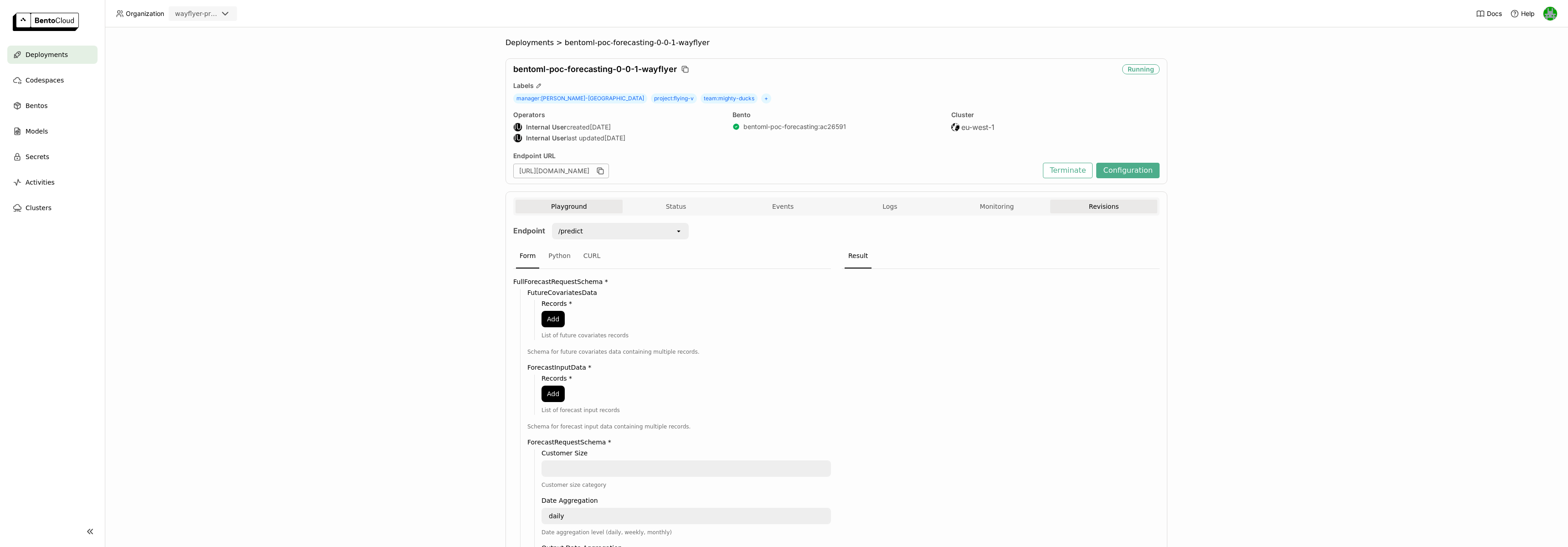
click at [1103, 209] on button "Revisions" at bounding box center [1104, 206] width 107 height 13
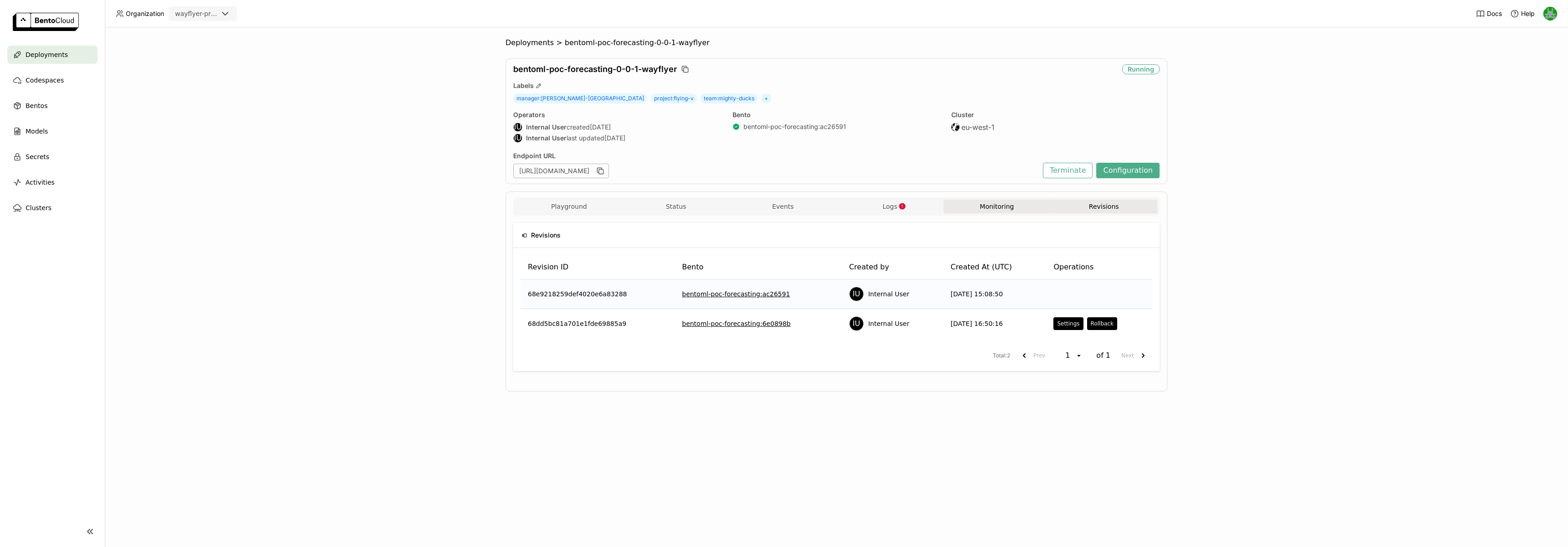
click at [988, 207] on button "Monitoring" at bounding box center [997, 206] width 107 height 13
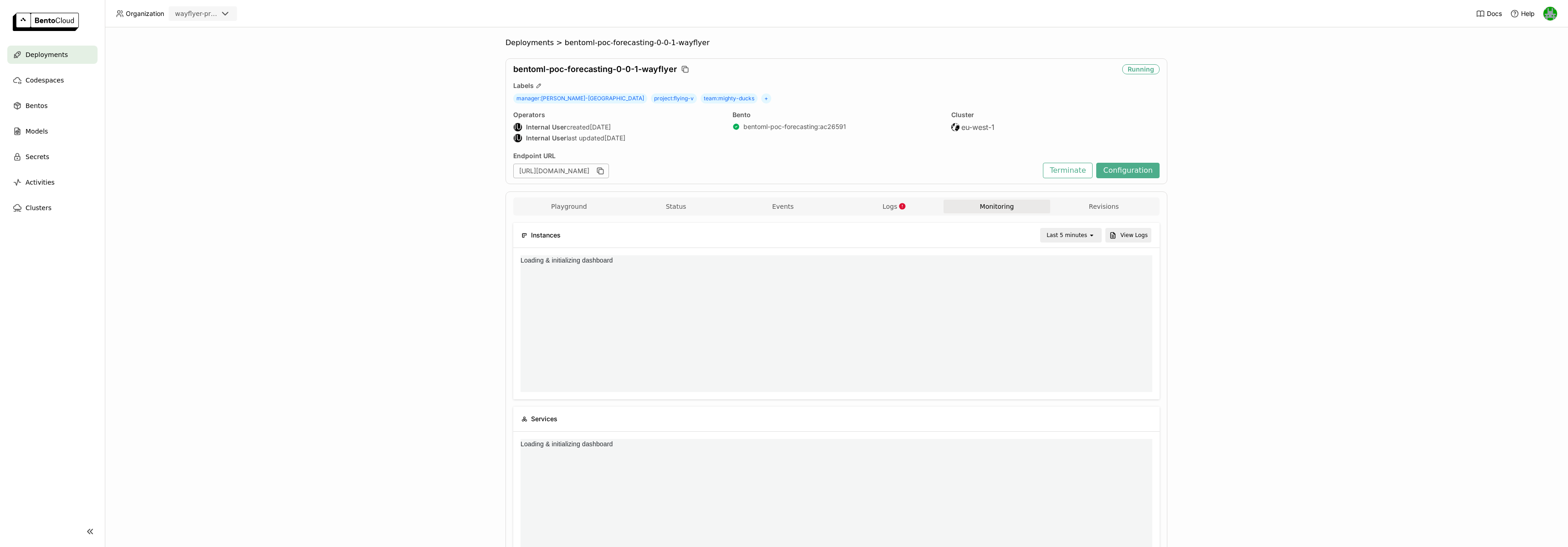
click at [1057, 237] on div "Last 5 minutes" at bounding box center [1066, 235] width 41 height 9
click at [1054, 280] on div "Last 30 minutes" at bounding box center [1072, 284] width 44 height 18
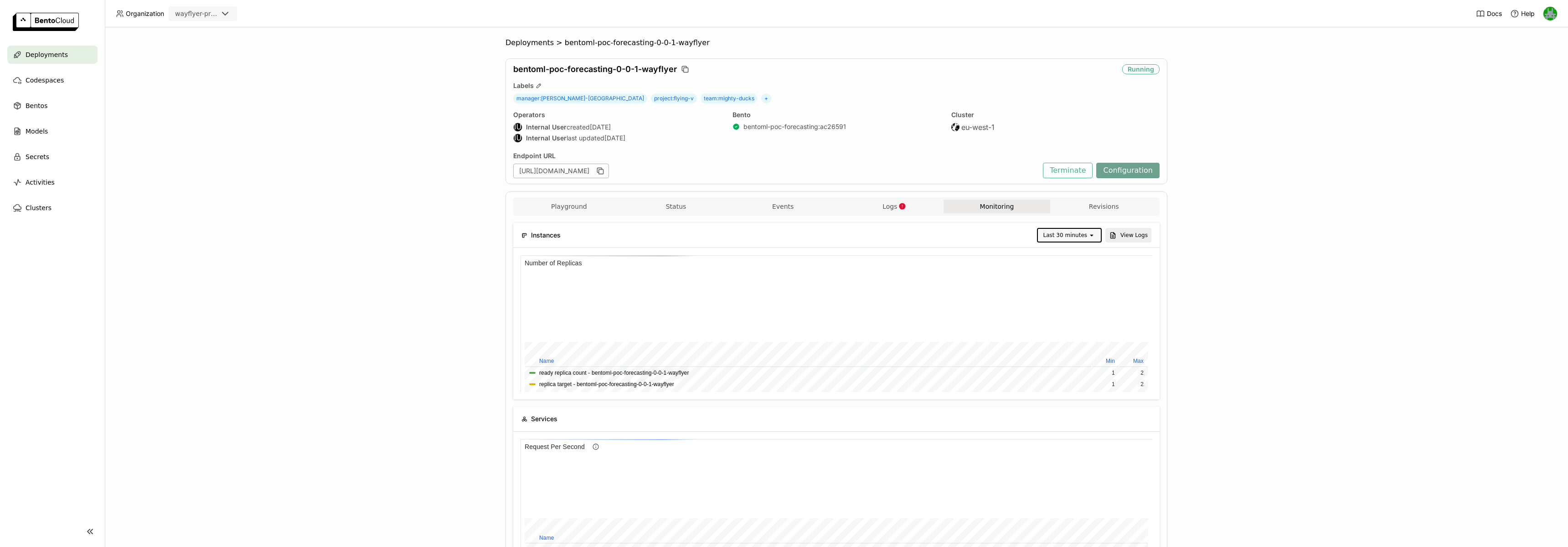
click at [1126, 172] on button "Configuration" at bounding box center [1128, 170] width 63 height 15
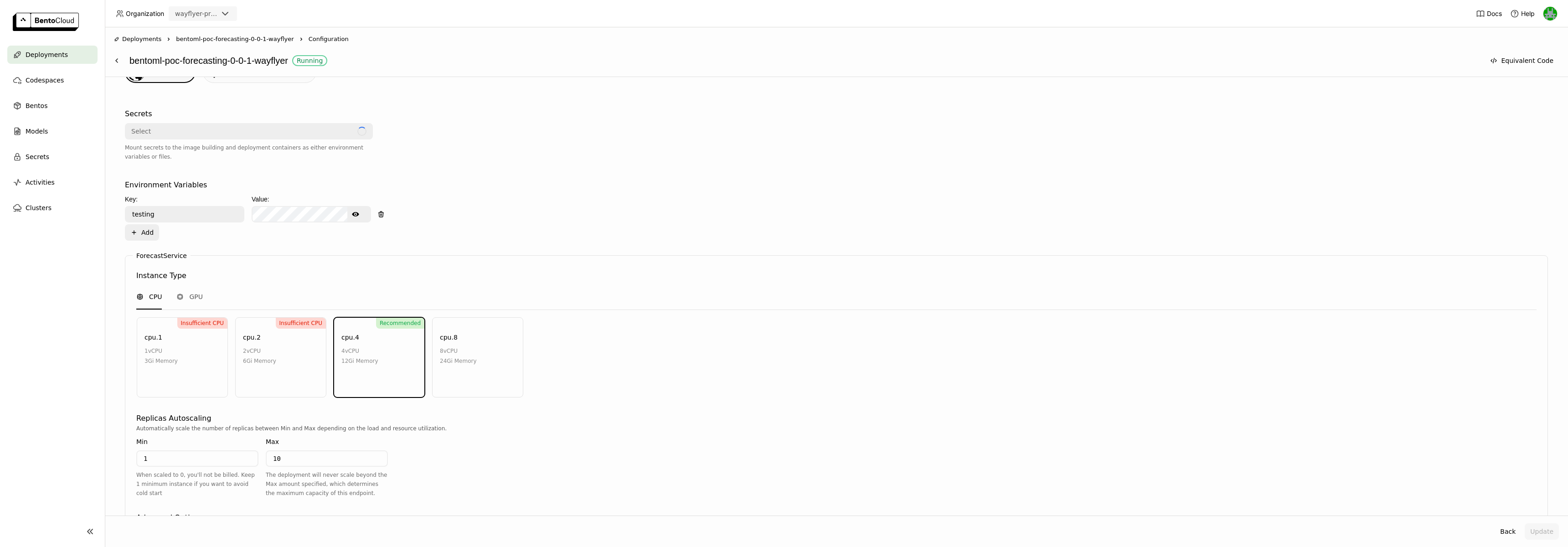
scroll to position [342, 0]
